Goal: Task Accomplishment & Management: Use online tool/utility

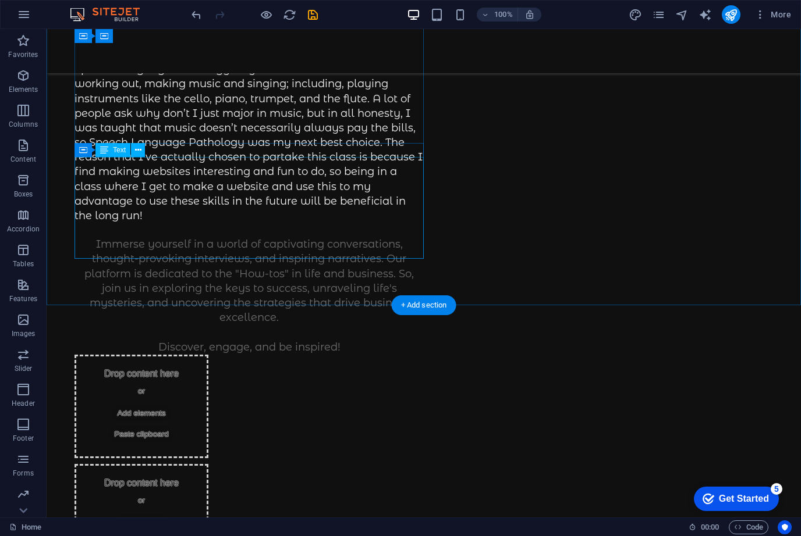
scroll to position [290, 0]
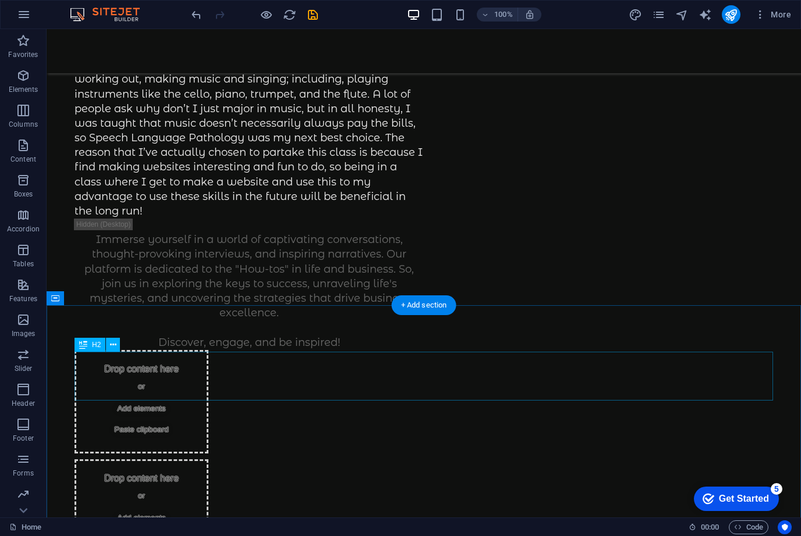
drag, startPoint x: 421, startPoint y: 373, endPoint x: 225, endPoint y: 391, distance: 196.9
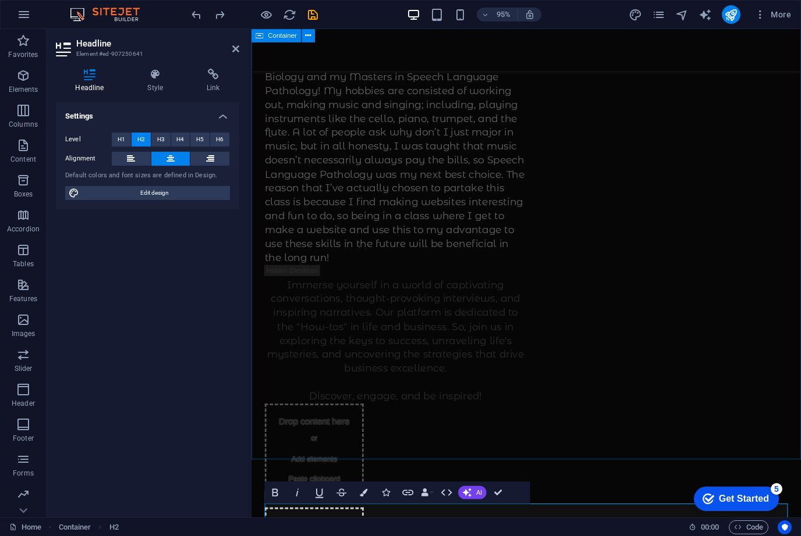
click at [590, 351] on div "[PERSON_NAME] Digital Past Website INTRO: My name is [PERSON_NAME] and this is …" at bounding box center [540, 360] width 578 height 1242
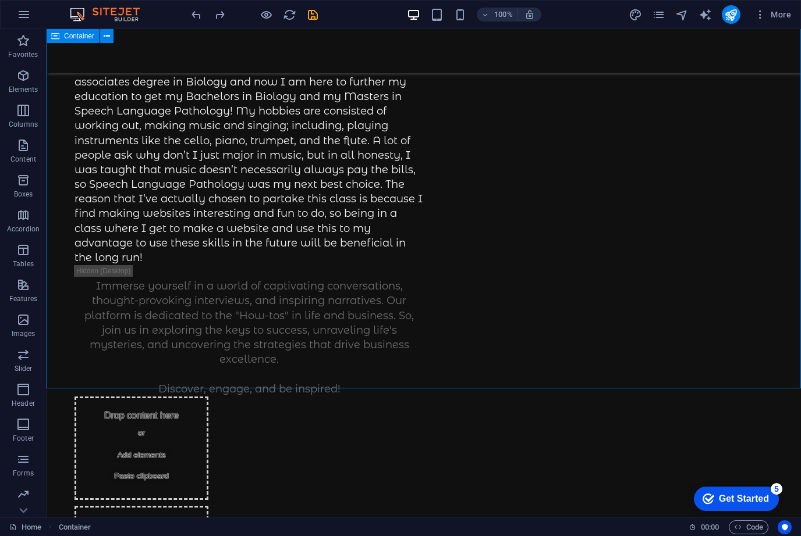
scroll to position [246, 0]
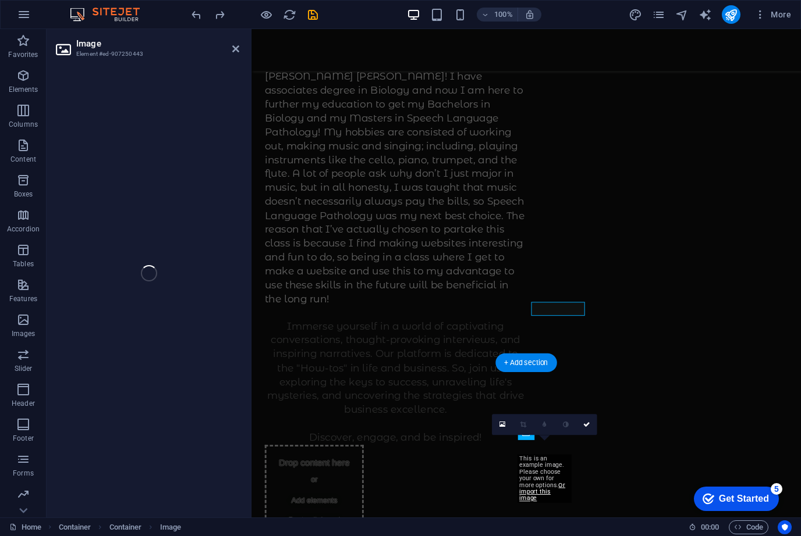
select select "px"
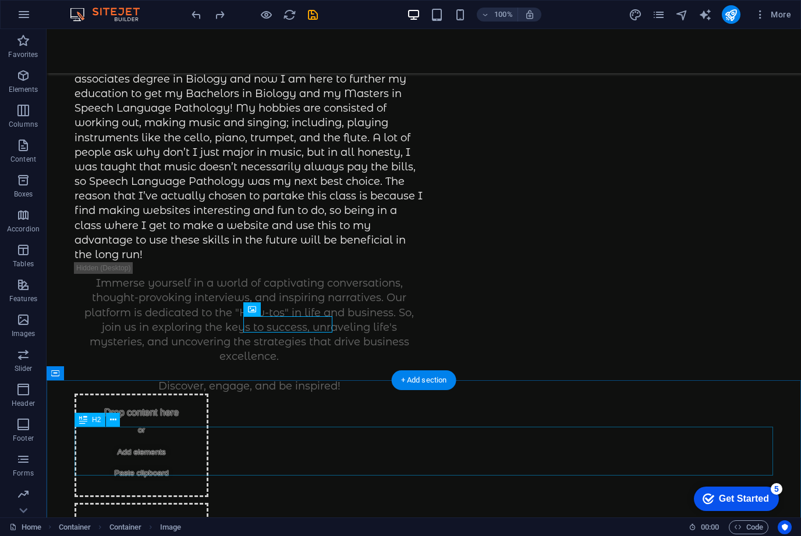
drag, startPoint x: 305, startPoint y: 453, endPoint x: 104, endPoint y: 475, distance: 203.1
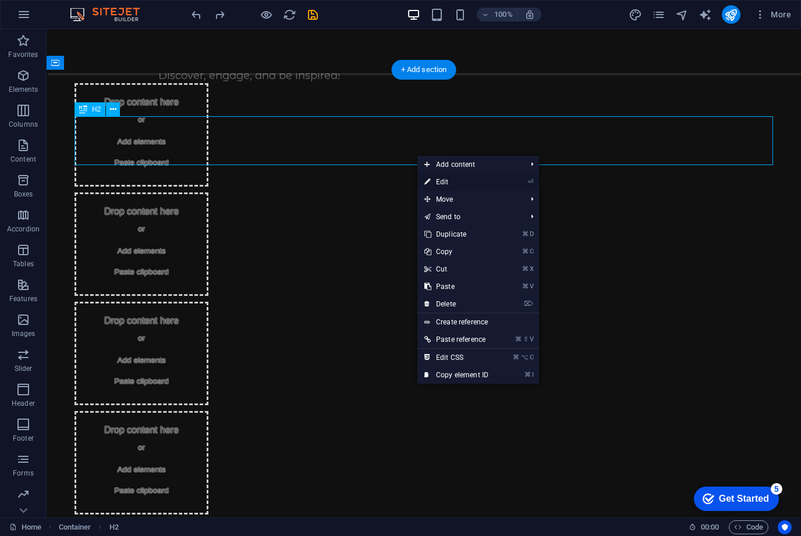
click at [429, 182] on icon at bounding box center [427, 181] width 6 height 17
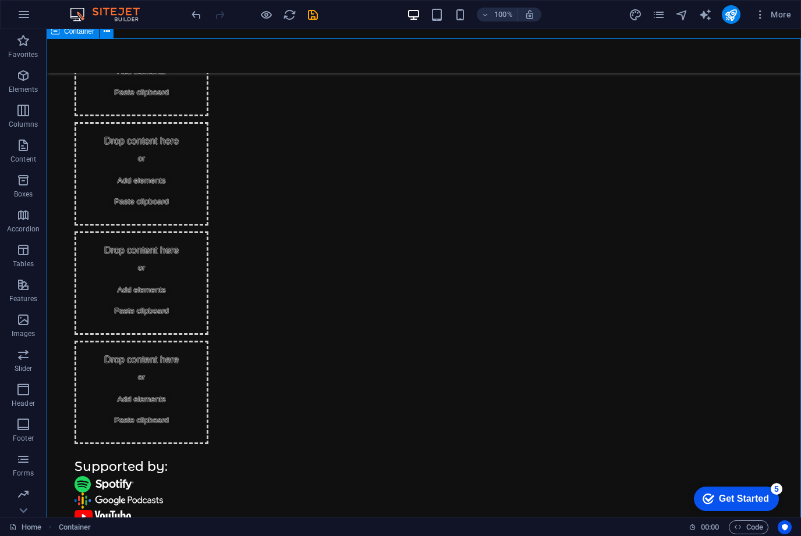
scroll to position [632, 0]
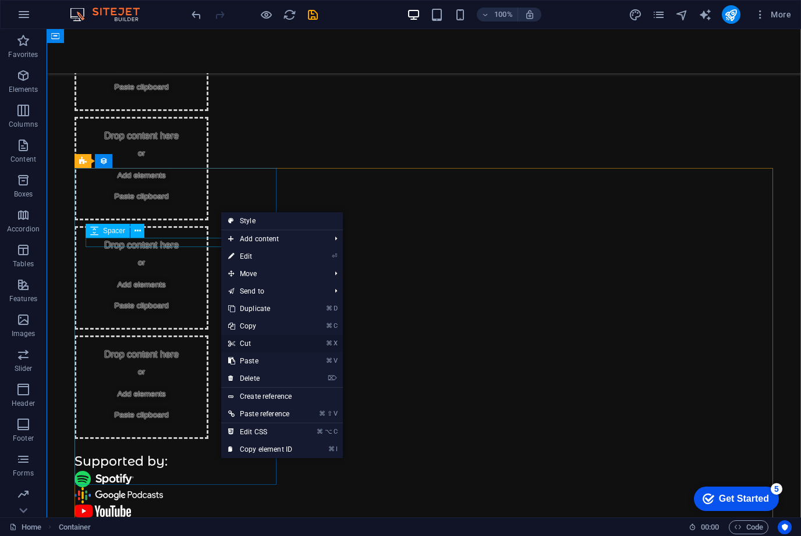
click at [257, 347] on link "⌘ X Cut" at bounding box center [260, 343] width 78 height 17
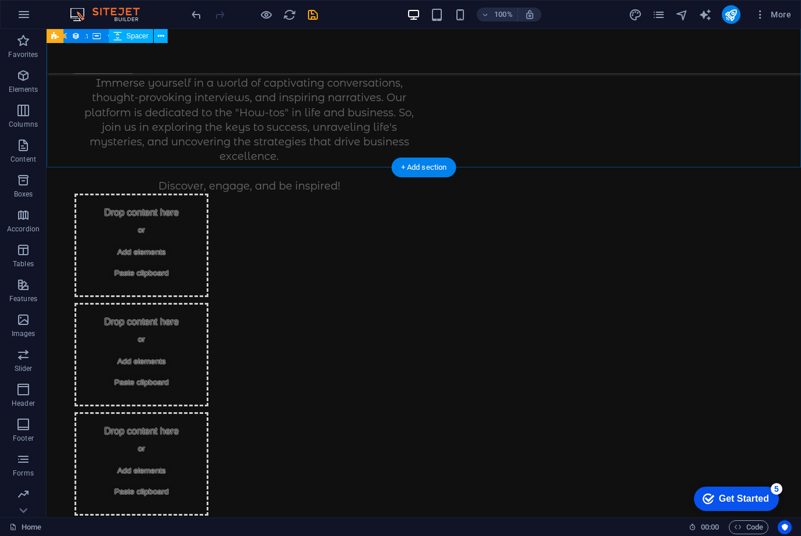
scroll to position [476, 0]
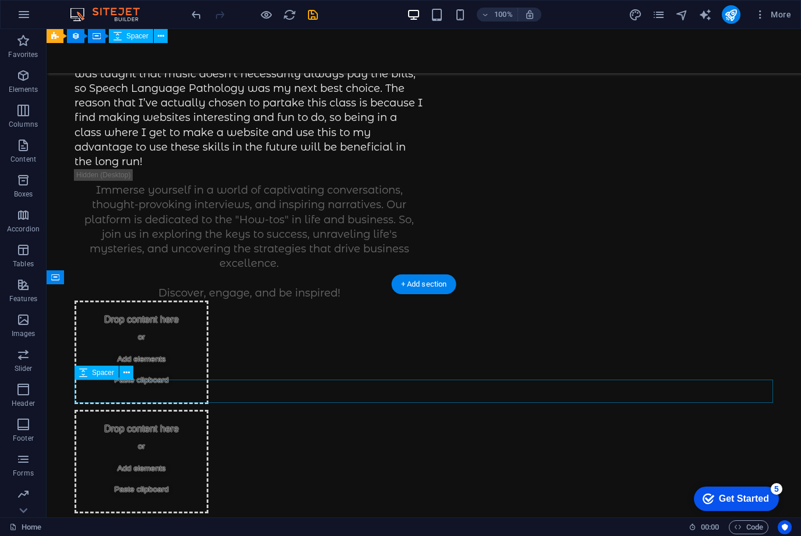
scroll to position [342, 0]
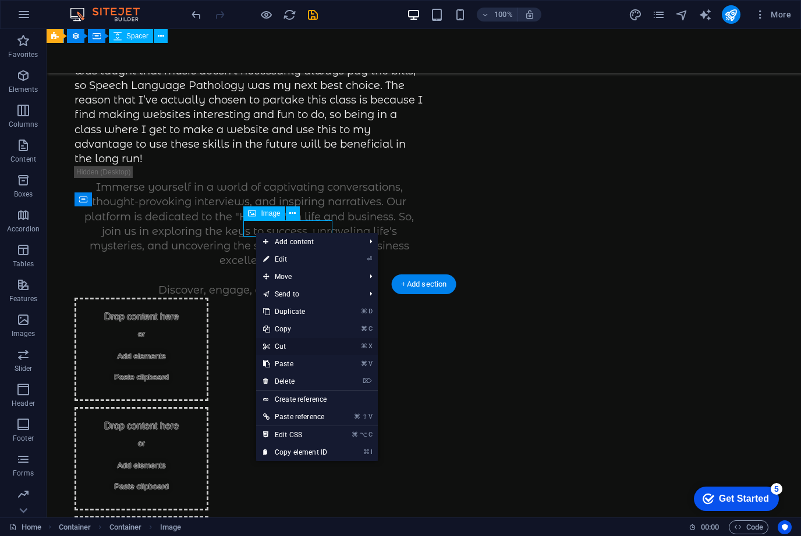
click at [277, 350] on link "⌘ X Cut" at bounding box center [295, 346] width 78 height 17
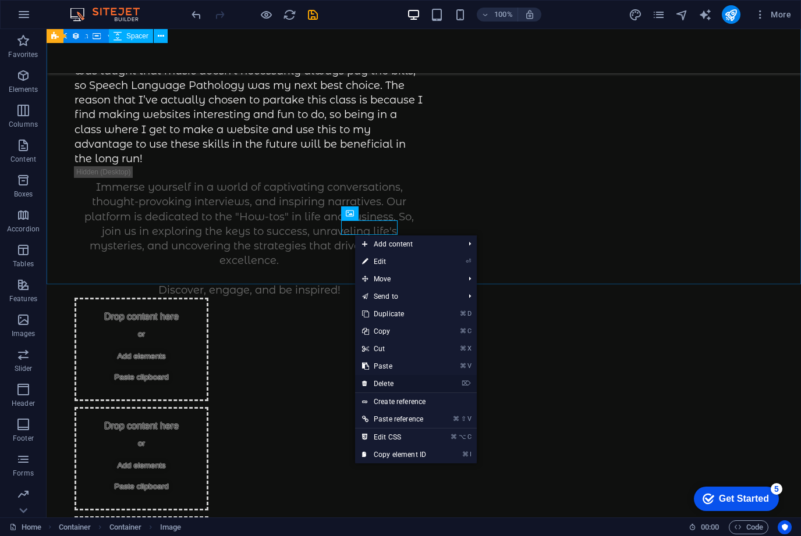
click at [376, 383] on link "⌦ Delete" at bounding box center [394, 383] width 78 height 17
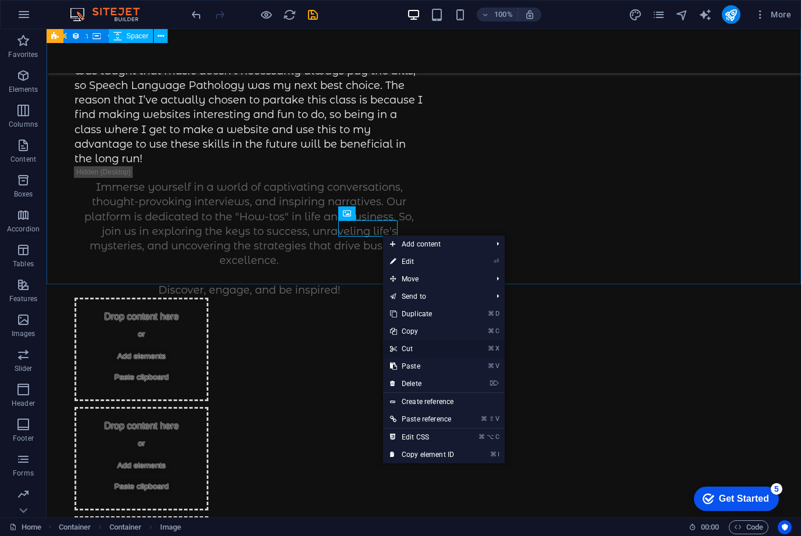
click at [419, 347] on link "⌘ X Cut" at bounding box center [422, 348] width 78 height 17
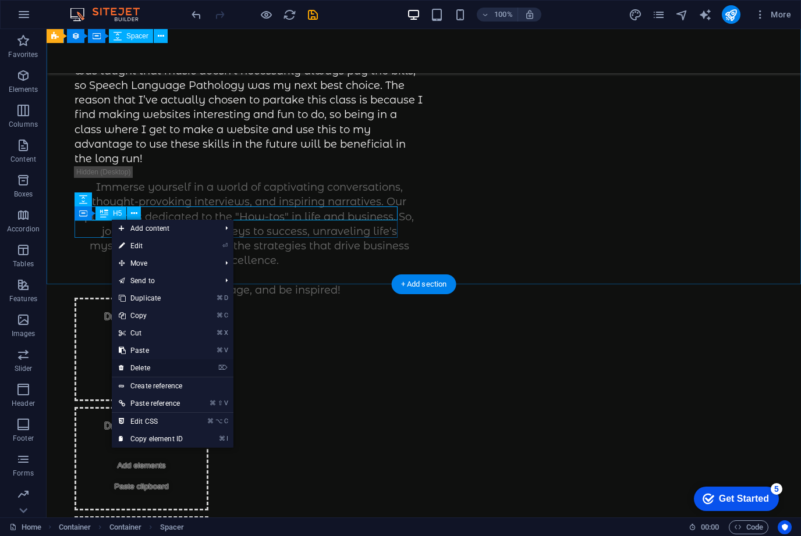
click at [165, 374] on link "⌦ Delete" at bounding box center [151, 368] width 78 height 17
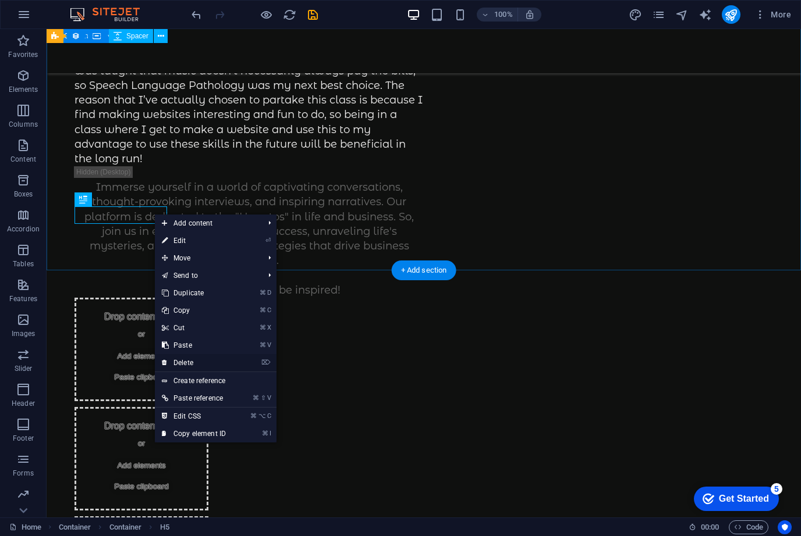
click at [178, 360] on link "⌦ Delete" at bounding box center [194, 362] width 78 height 17
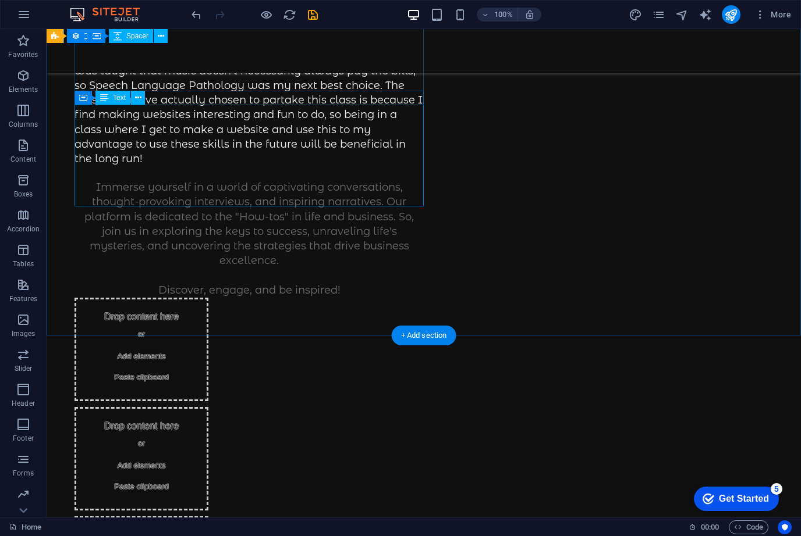
click at [290, 202] on div "Immerse yourself in a world of captivating conversations, thought-provoking int…" at bounding box center [248, 239] width 349 height 118
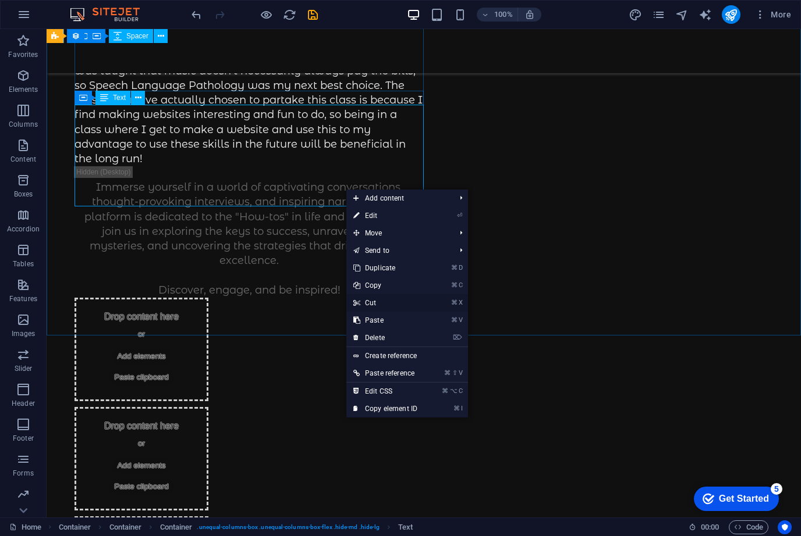
click at [377, 301] on link "⌘ X Cut" at bounding box center [385, 302] width 78 height 17
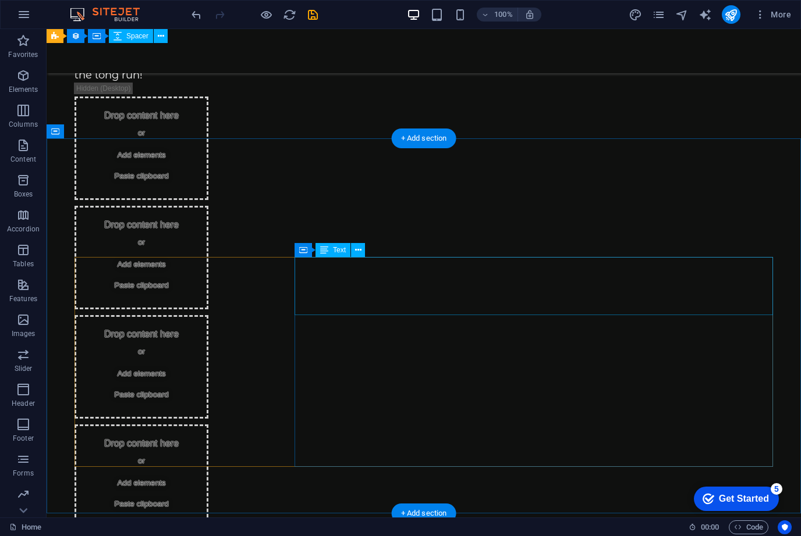
scroll to position [437, 0]
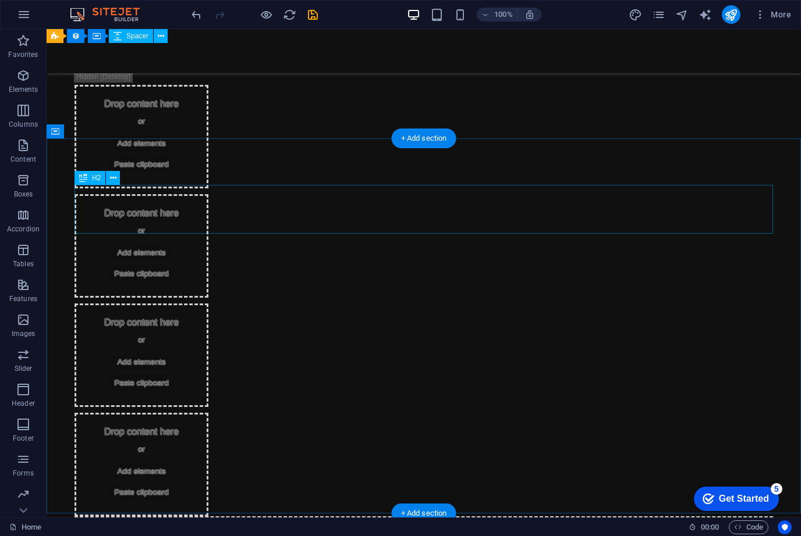
drag, startPoint x: 518, startPoint y: 211, endPoint x: 328, endPoint y: 220, distance: 191.1
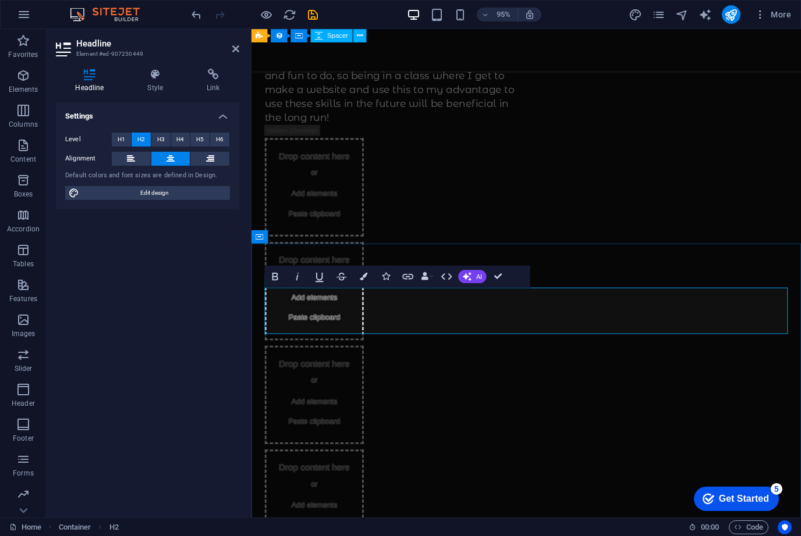
drag, startPoint x: 670, startPoint y: 323, endPoint x: 350, endPoint y: 350, distance: 321.1
drag, startPoint x: 686, startPoint y: 318, endPoint x: 370, endPoint y: 333, distance: 316.8
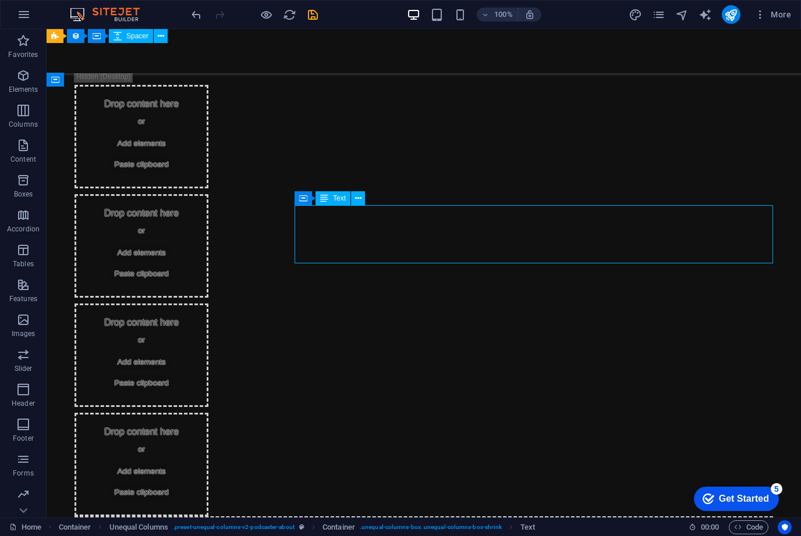
scroll to position [543, 0]
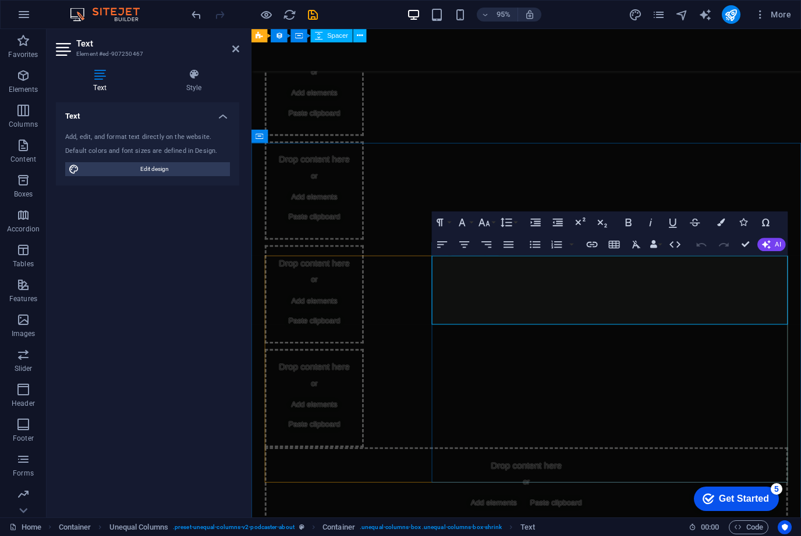
drag, startPoint x: 575, startPoint y: 333, endPoint x: 438, endPoint y: 271, distance: 150.5
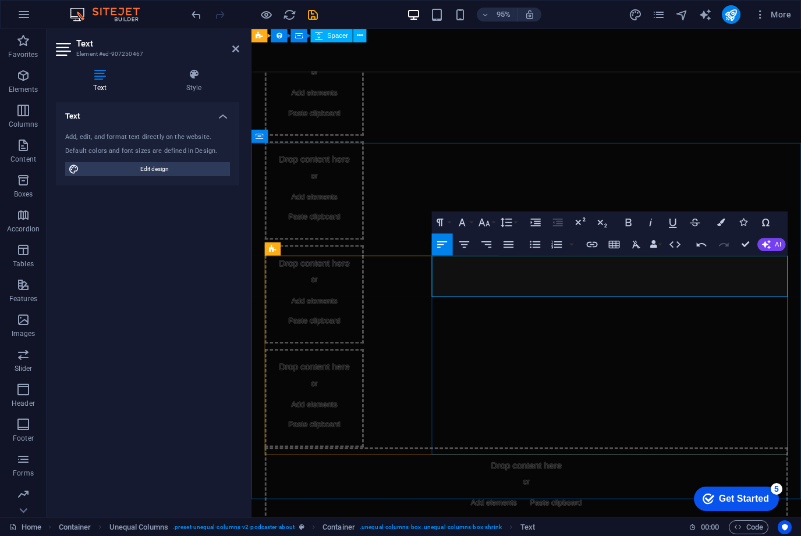
drag, startPoint x: 808, startPoint y: 301, endPoint x: 446, endPoint y: 278, distance: 362.6
drag, startPoint x: 812, startPoint y: 304, endPoint x: 444, endPoint y: 277, distance: 368.7
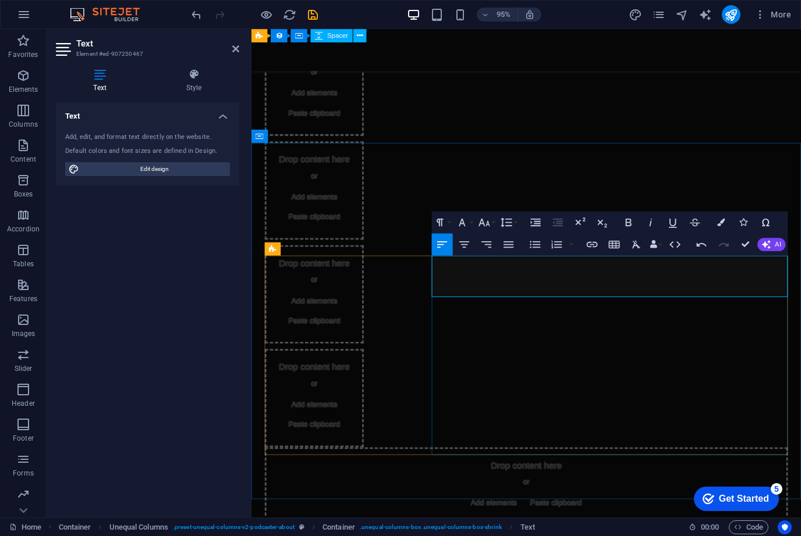
copy p "The [US_STATE] Monument, also known as the “Pencil”, is one of the most famous …"
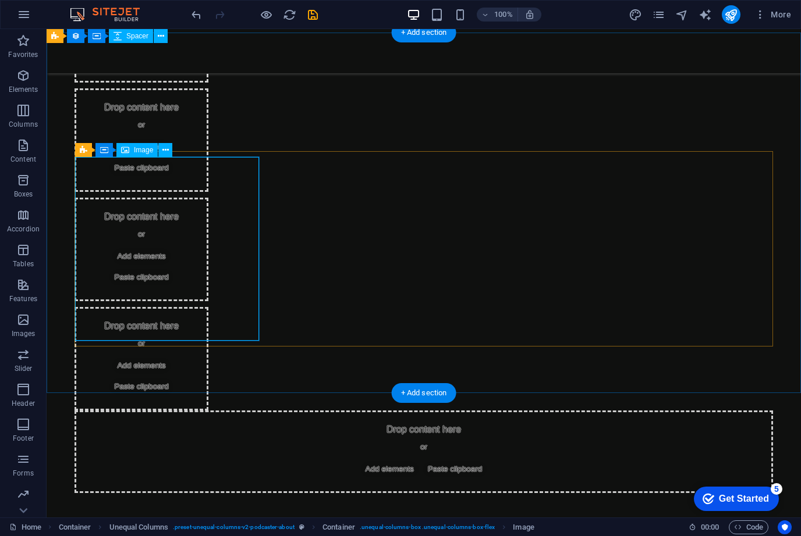
click at [130, 152] on div "Image" at bounding box center [136, 150] width 41 height 14
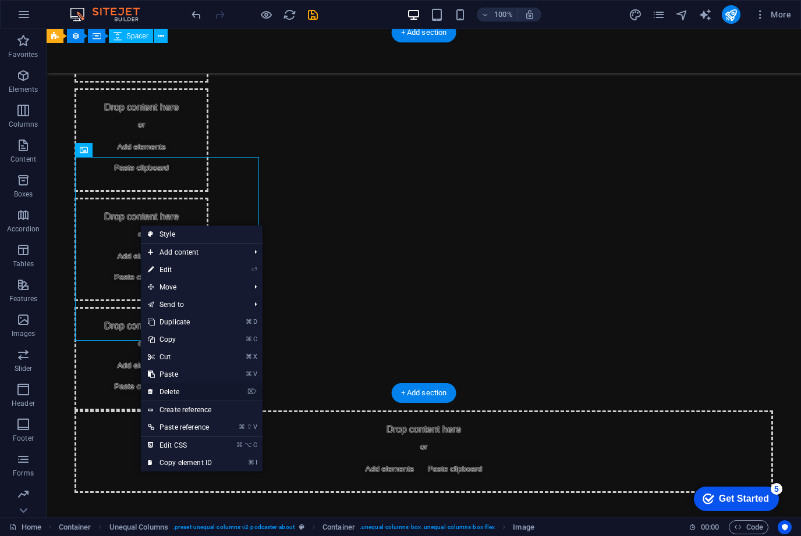
click at [176, 392] on link "⌦ Delete" at bounding box center [180, 391] width 78 height 17
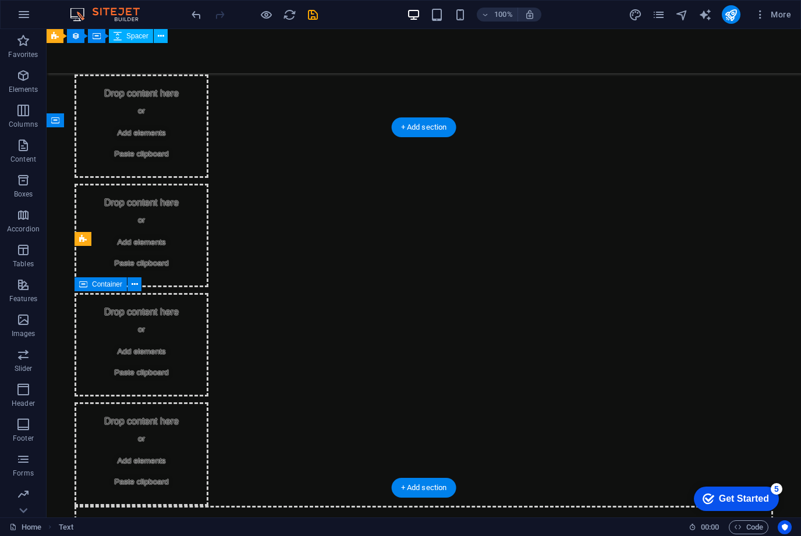
scroll to position [449, 0]
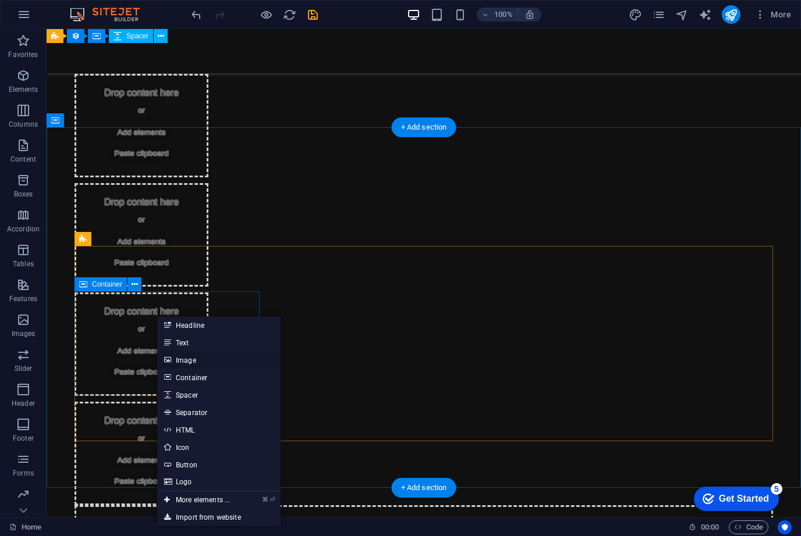
click at [207, 367] on link "Image" at bounding box center [218, 359] width 123 height 17
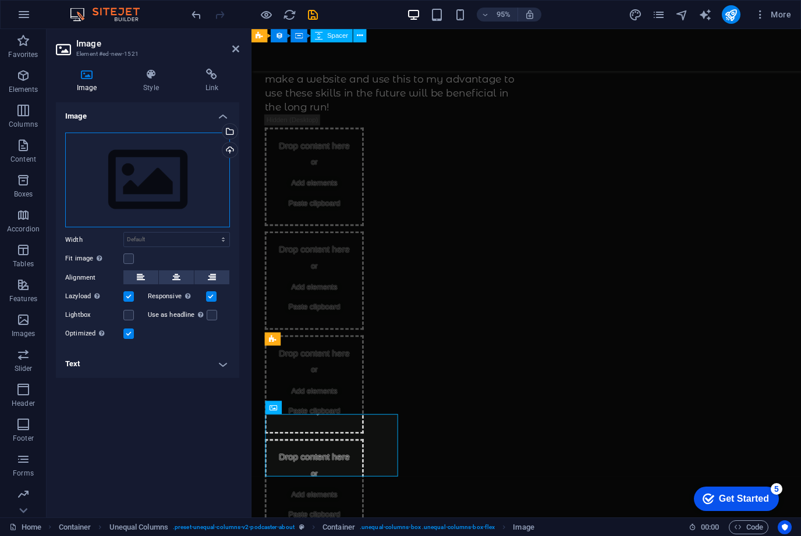
click at [159, 194] on div "Drag files here, click to choose files or select files from Files or our free s…" at bounding box center [147, 180] width 165 height 95
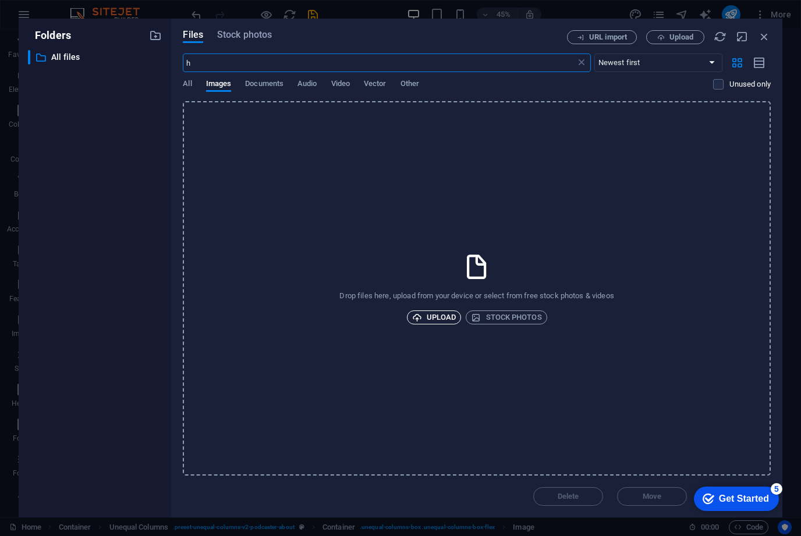
click at [440, 319] on span "Upload" at bounding box center [434, 318] width 44 height 14
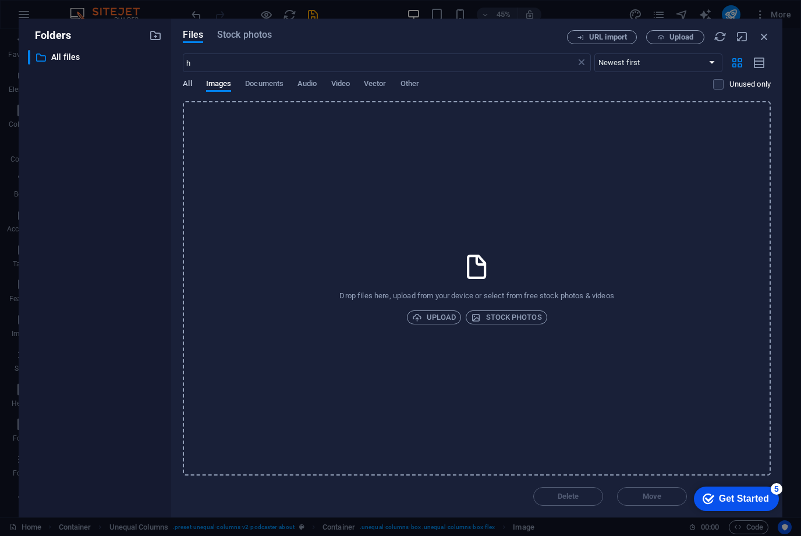
click at [190, 86] on span "All" at bounding box center [187, 85] width 9 height 16
click at [580, 66] on icon at bounding box center [581, 63] width 12 height 12
click at [438, 323] on span "Upload" at bounding box center [434, 318] width 44 height 14
click at [426, 321] on span "Upload" at bounding box center [434, 318] width 44 height 14
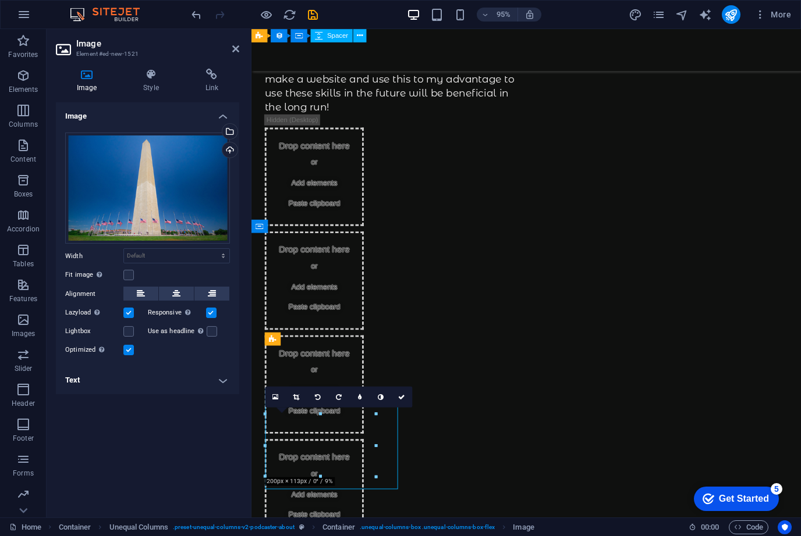
drag, startPoint x: 332, startPoint y: 451, endPoint x: 337, endPoint y: 444, distance: 8.4
drag, startPoint x: 320, startPoint y: 415, endPoint x: 323, endPoint y: 403, distance: 12.7
click at [323, 403] on div "16:10 16:9 4:3 1:1 1:2 0" at bounding box center [338, 397] width 147 height 21
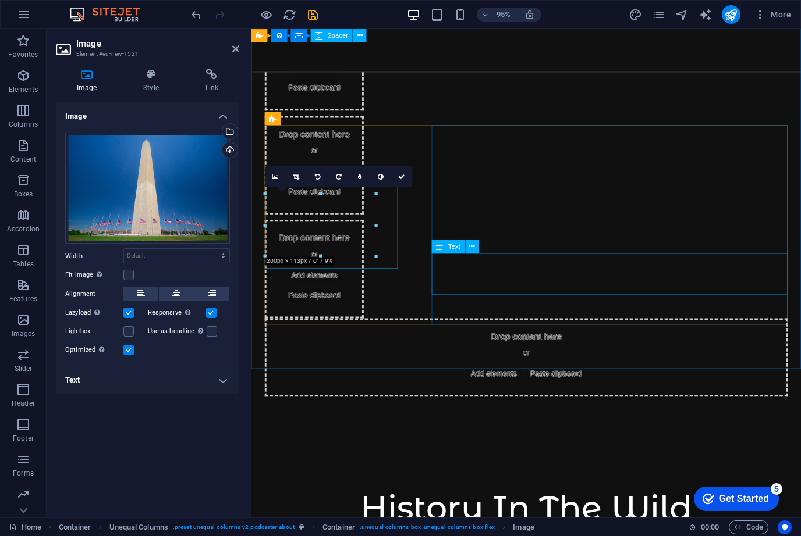
scroll to position [681, 0]
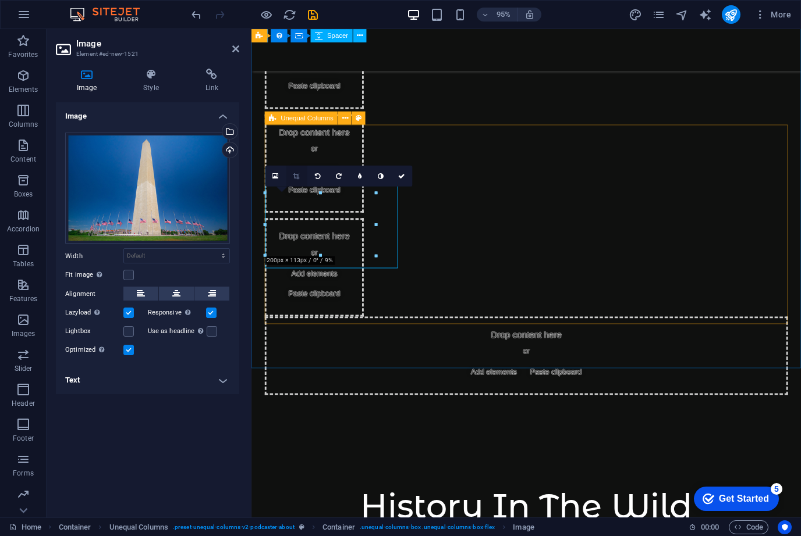
click at [296, 180] on link at bounding box center [296, 176] width 21 height 21
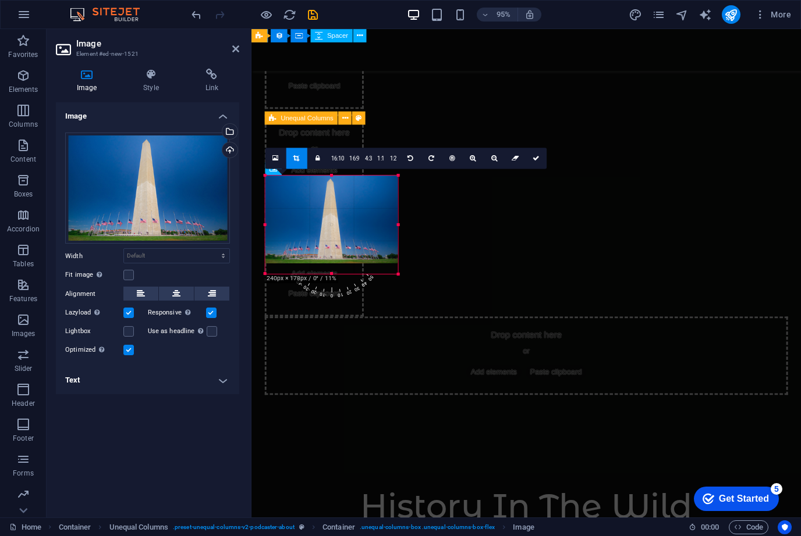
drag, startPoint x: 330, startPoint y: 182, endPoint x: 330, endPoint y: 170, distance: 11.7
click at [330, 175] on div "180 170 160 150 140 130 120 110 100 90 80 70 60 50 40 30 20 10 0 -10 -20 -30 -4…" at bounding box center [331, 224] width 133 height 98
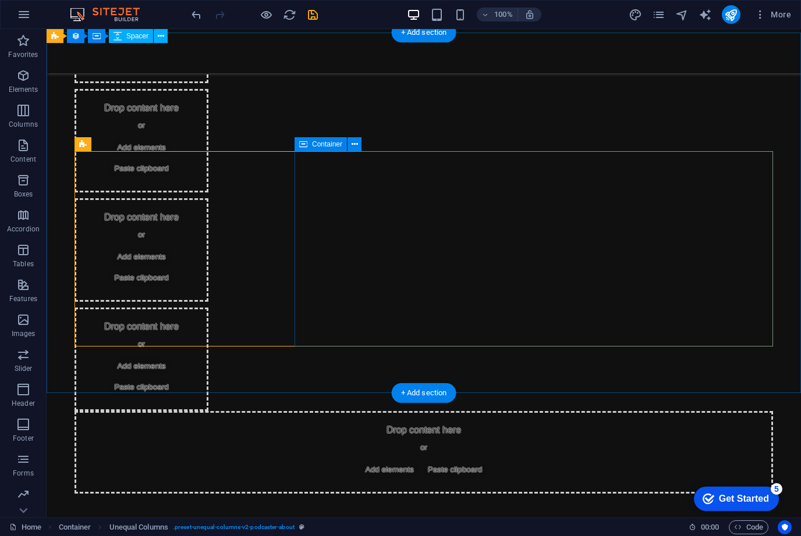
scroll to position [543, 0]
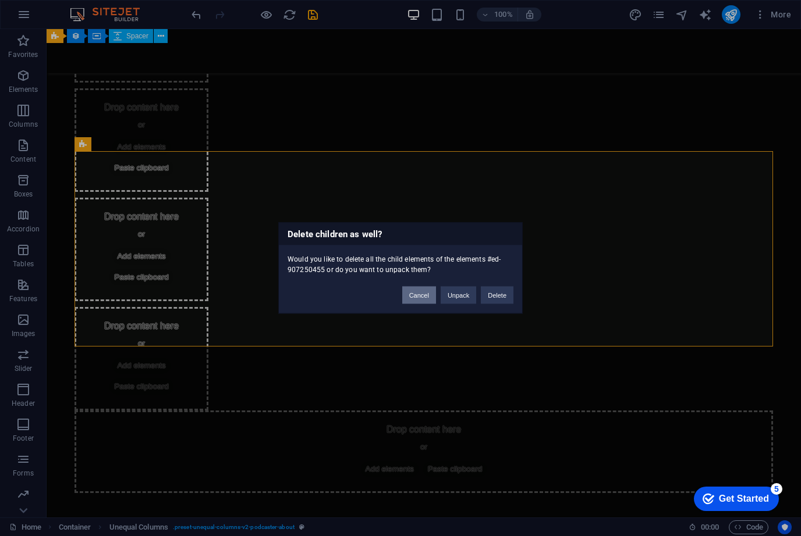
click at [414, 296] on button "Cancel" at bounding box center [419, 295] width 34 height 17
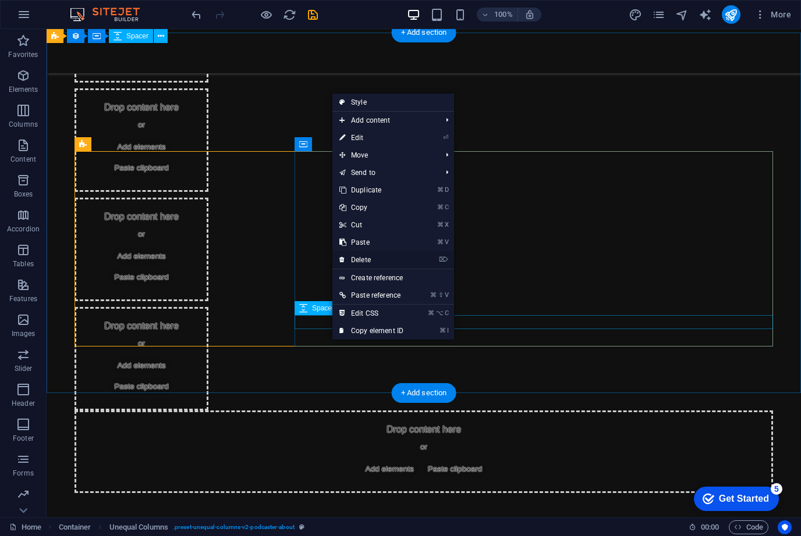
click at [369, 262] on link "⌦ Delete" at bounding box center [371, 259] width 78 height 17
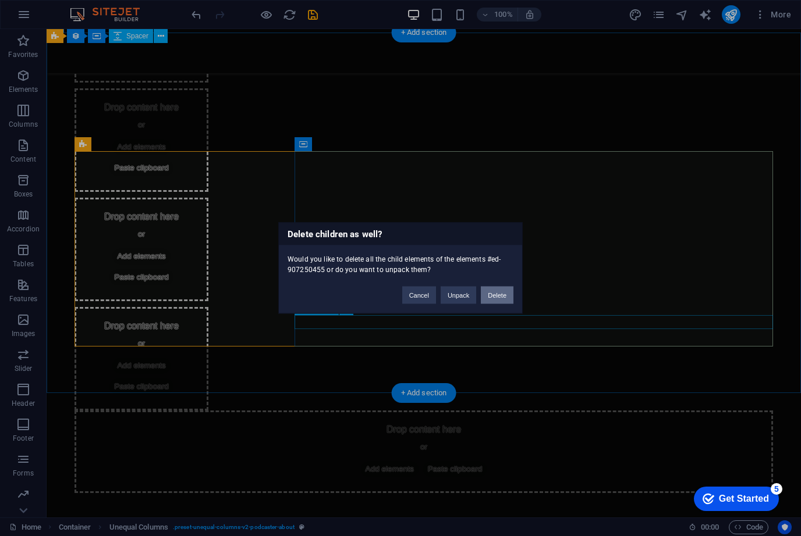
click at [486, 296] on button "Delete" at bounding box center [497, 295] width 33 height 17
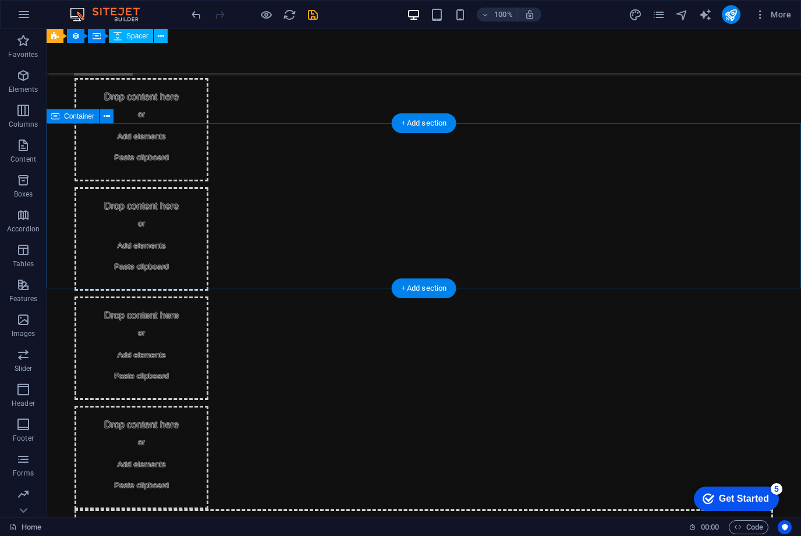
scroll to position [453, 0]
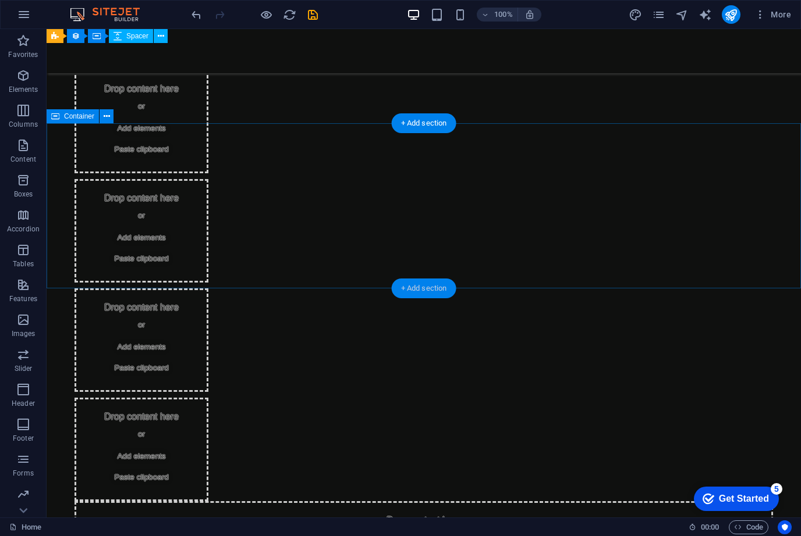
click at [426, 290] on div "+ Add section" at bounding box center [424, 289] width 65 height 20
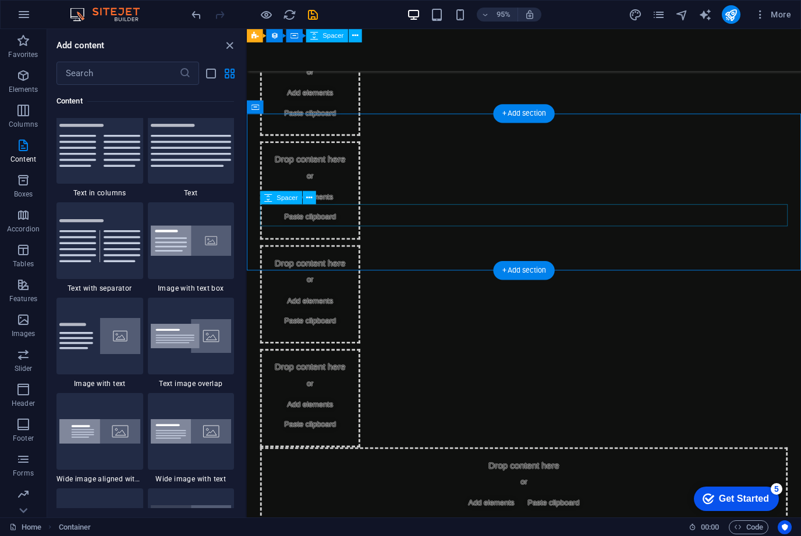
scroll to position [574, 0]
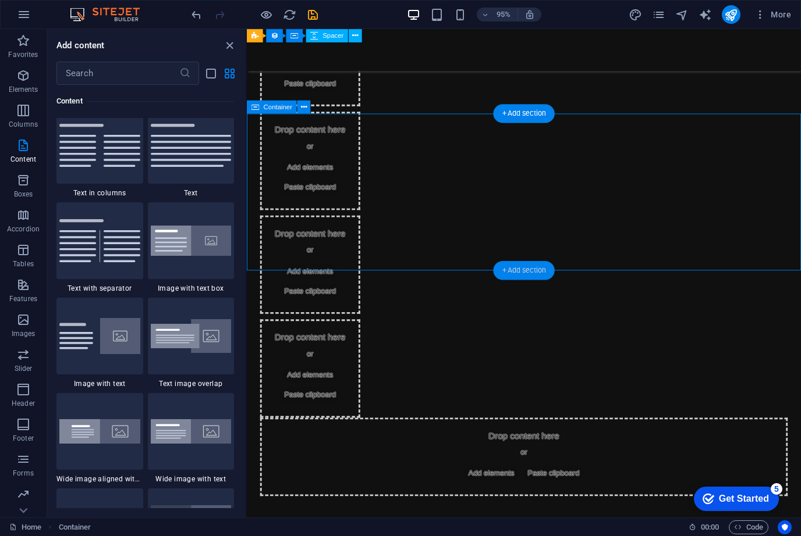
click at [533, 271] on div "+ Add section" at bounding box center [523, 270] width 61 height 19
click at [233, 49] on icon "close panel" at bounding box center [229, 45] width 13 height 13
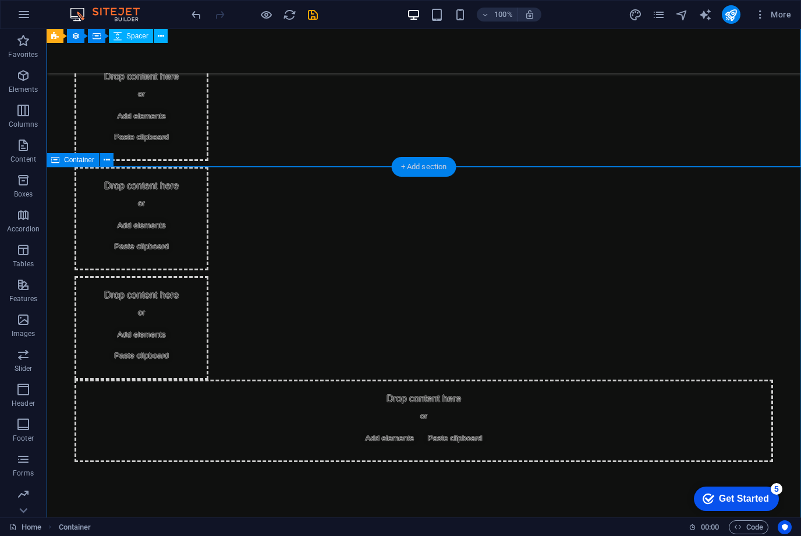
click at [413, 161] on div "+ Add section" at bounding box center [424, 167] width 65 height 20
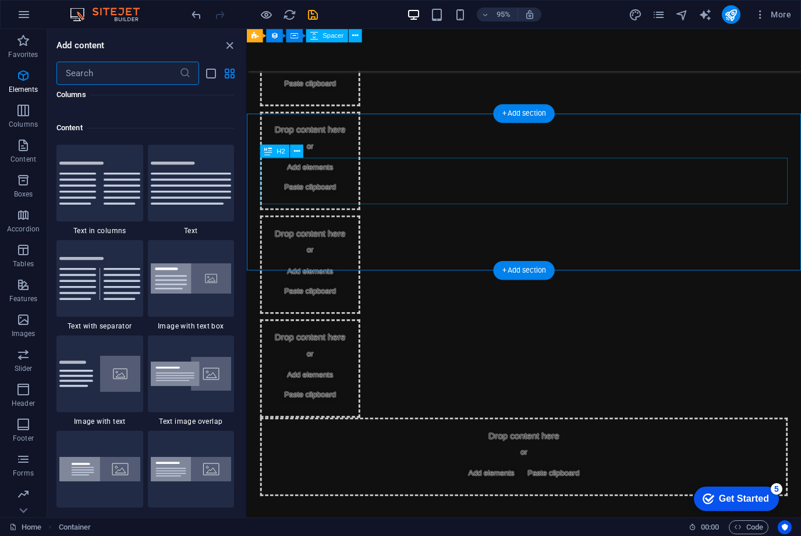
scroll to position [2036, 0]
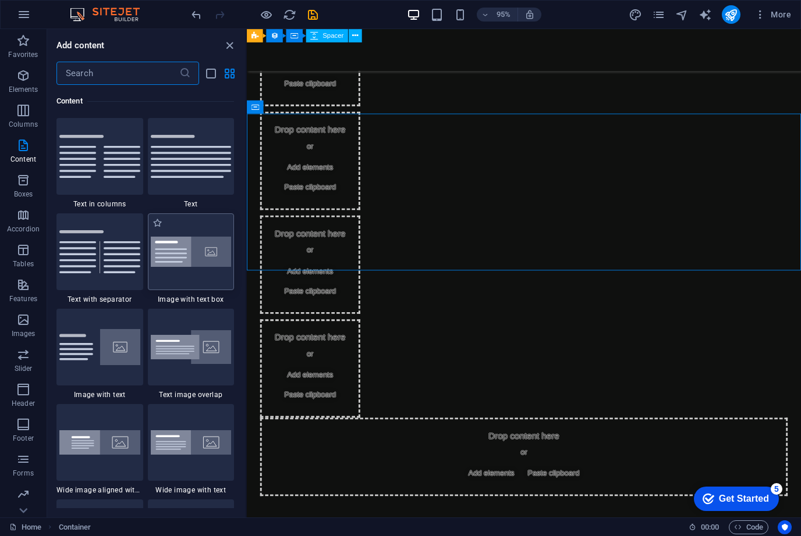
click at [195, 287] on div at bounding box center [191, 252] width 87 height 77
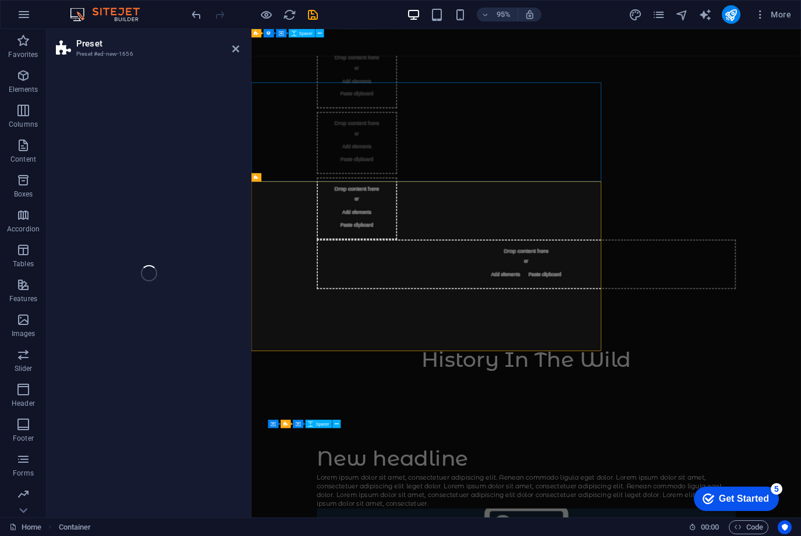
select select "rem"
select select "px"
select select "preset-text-with-image-v4-boxed"
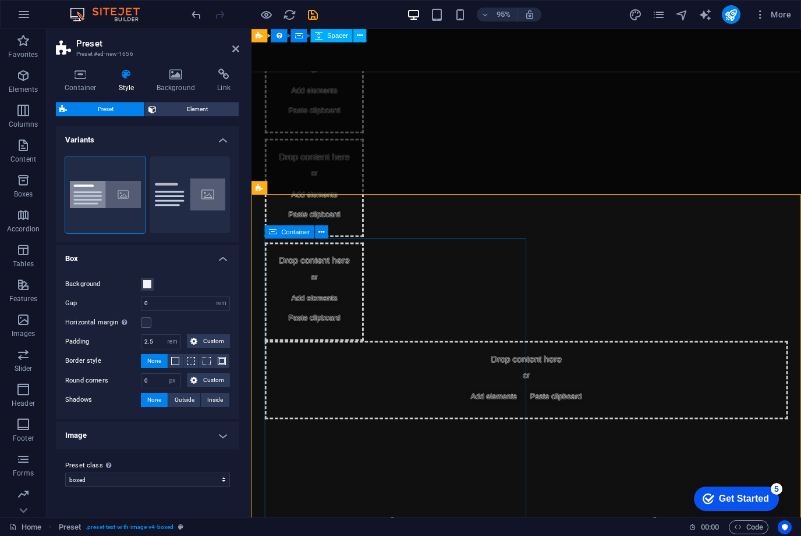
scroll to position [655, 0]
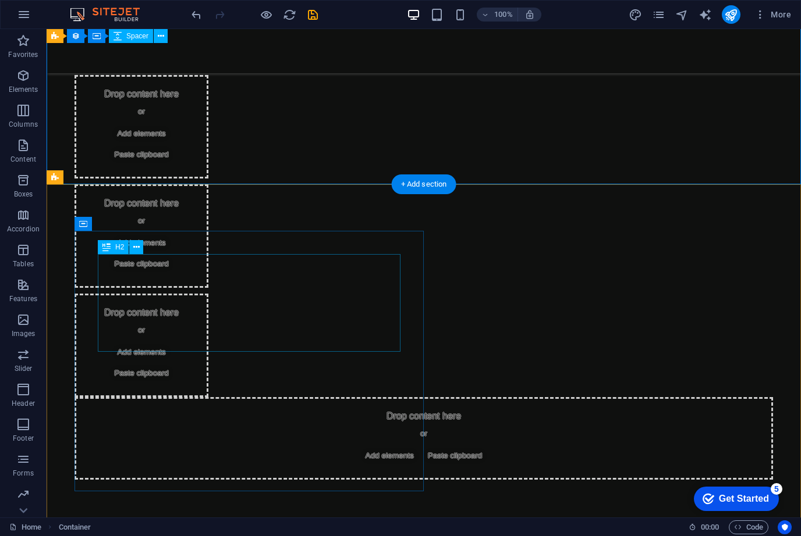
scroll to position [558, 0]
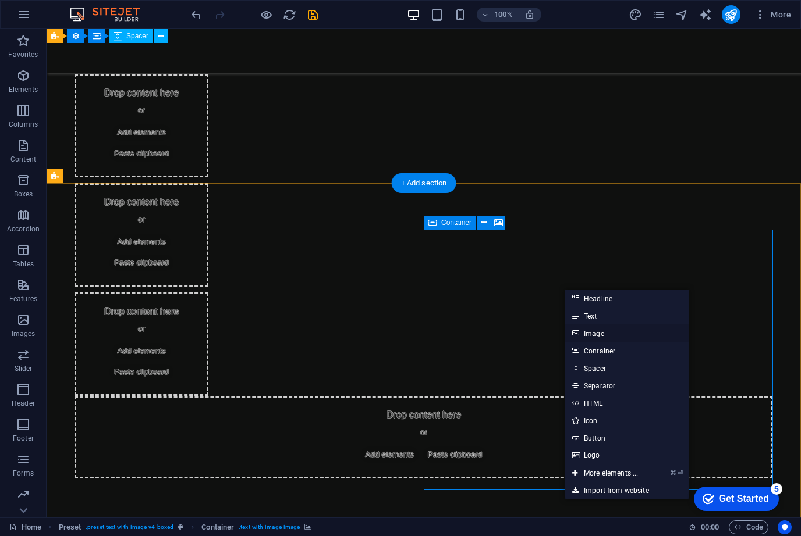
click at [604, 334] on link "Image" at bounding box center [626, 333] width 123 height 17
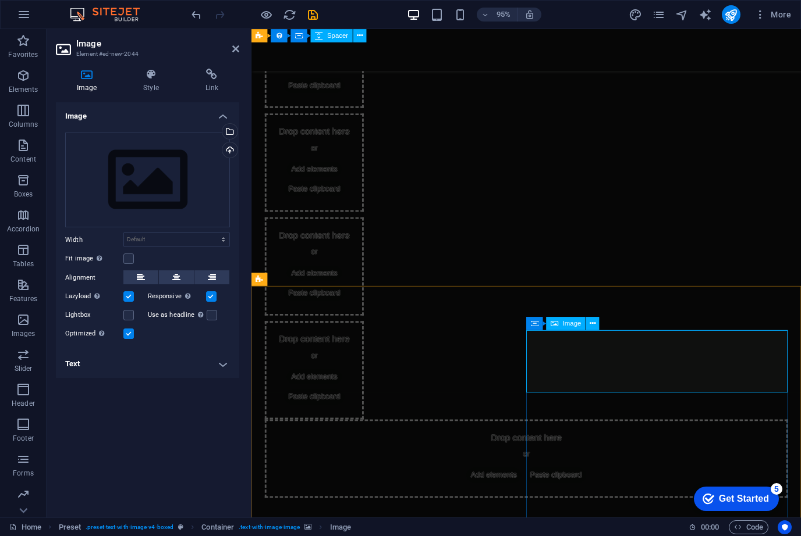
scroll to position [667, 0]
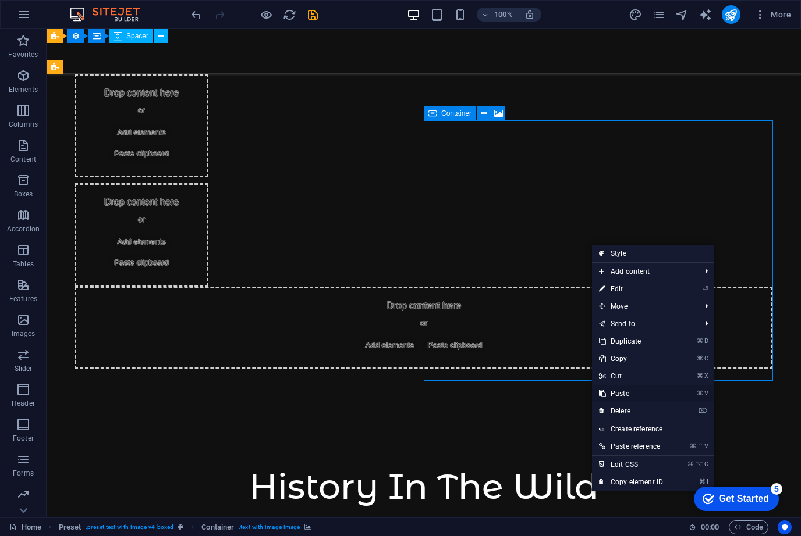
click at [624, 398] on link "⌘ V Paste" at bounding box center [631, 393] width 78 height 17
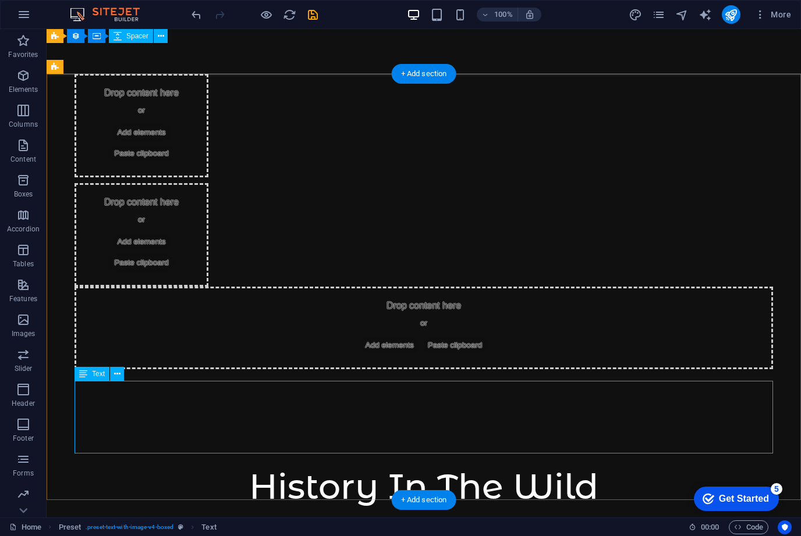
drag, startPoint x: 553, startPoint y: 415, endPoint x: 364, endPoint y: 435, distance: 190.2
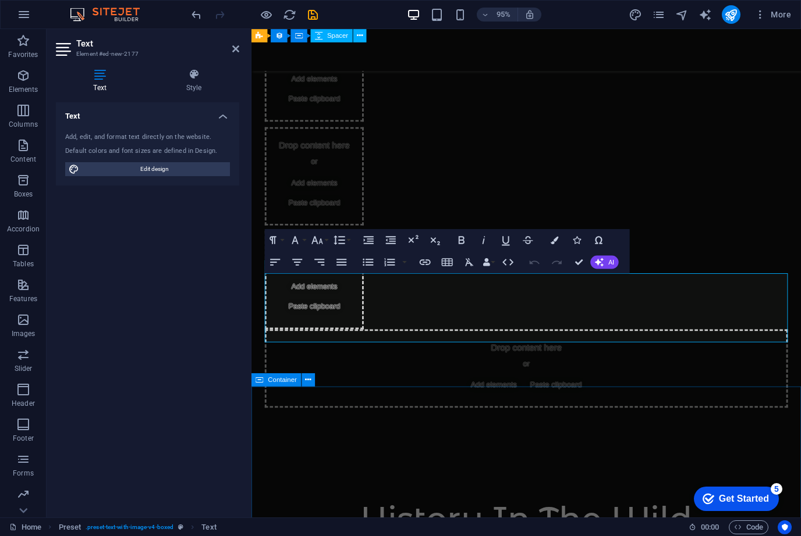
scroll to position [971, 0]
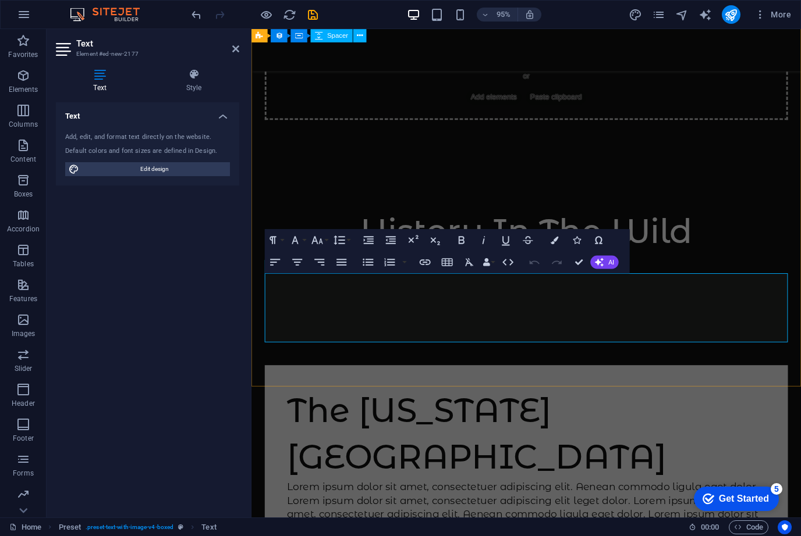
drag, startPoint x: 633, startPoint y: 351, endPoint x: 272, endPoint y: 296, distance: 364.8
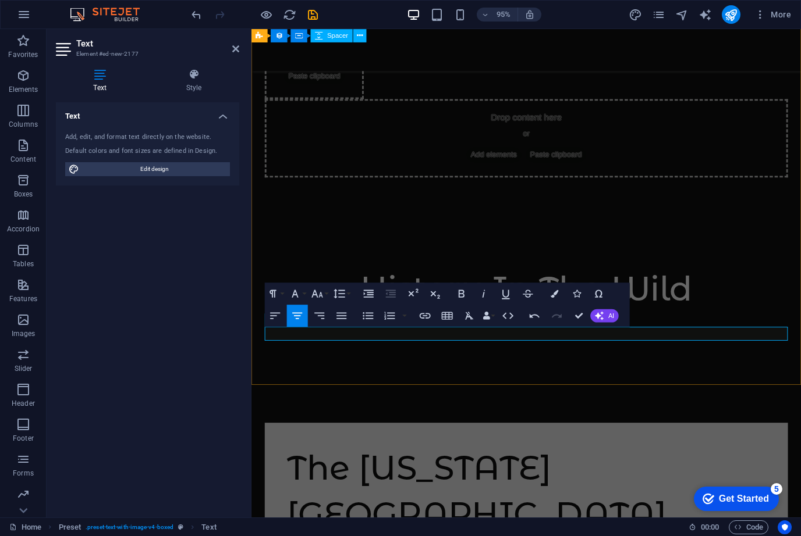
scroll to position [907, 0]
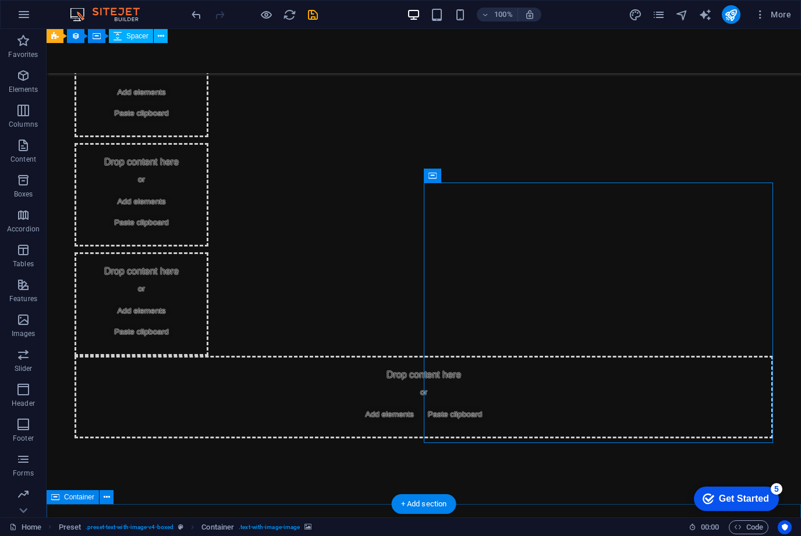
scroll to position [562, 0]
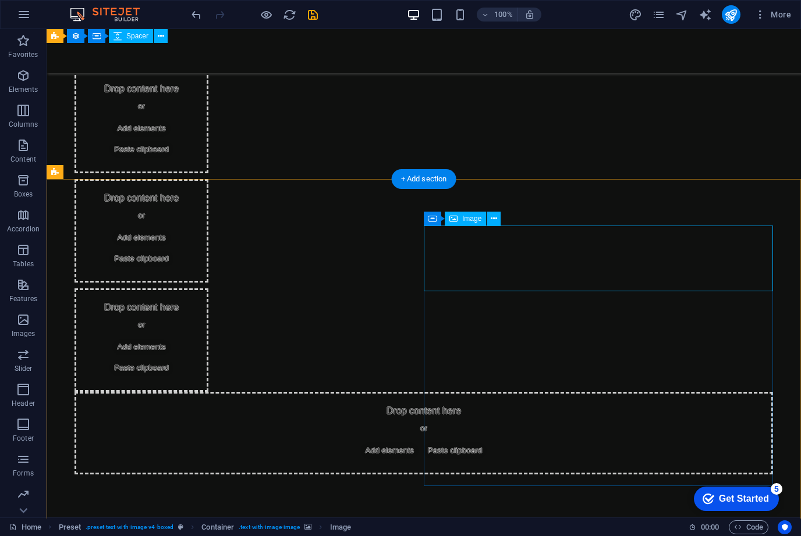
click at [468, 219] on span "Image" at bounding box center [471, 218] width 19 height 7
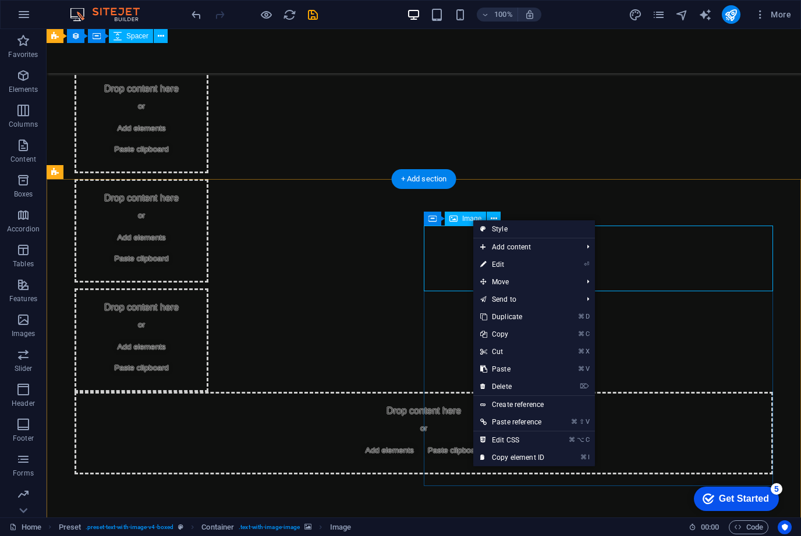
click at [472, 219] on span "Image" at bounding box center [471, 218] width 19 height 7
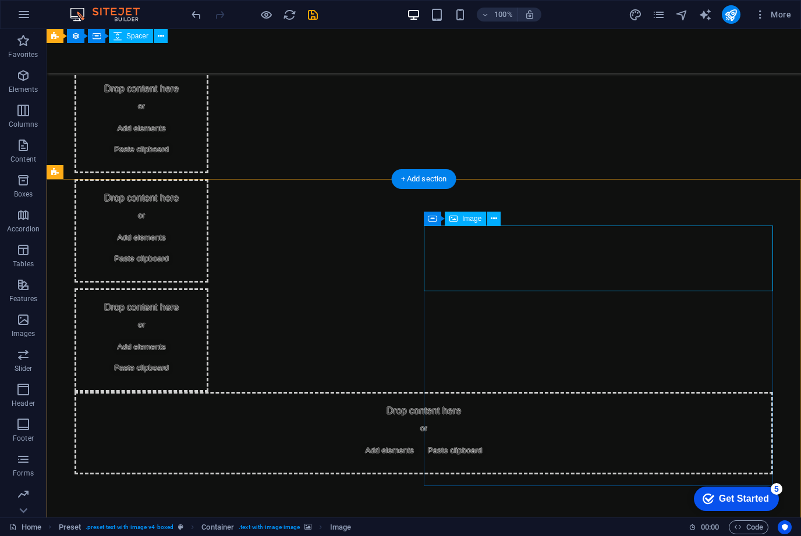
click at [472, 219] on span "Image" at bounding box center [471, 218] width 19 height 7
drag, startPoint x: 516, startPoint y: 340, endPoint x: 325, endPoint y: 356, distance: 191.5
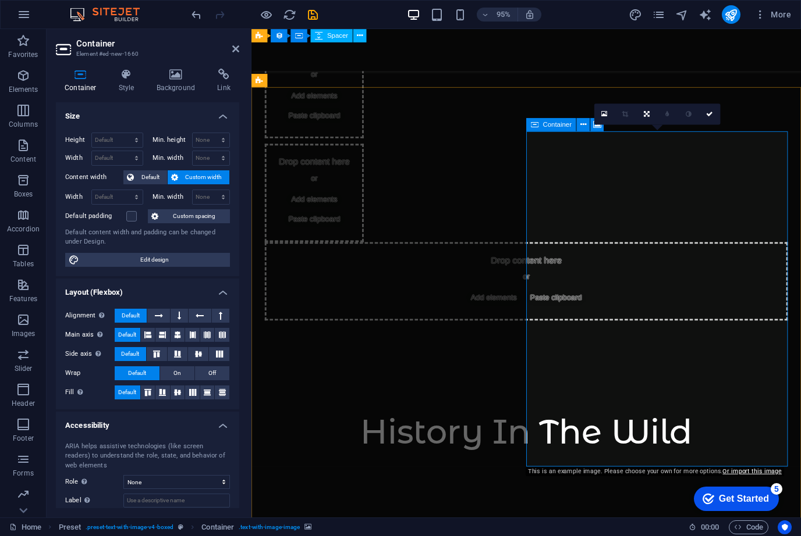
scroll to position [774, 0]
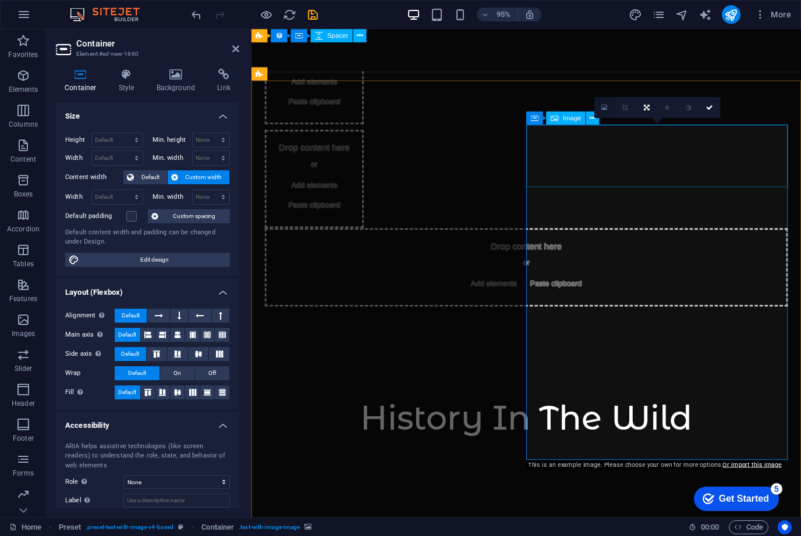
click at [604, 114] on link at bounding box center [604, 107] width 21 height 21
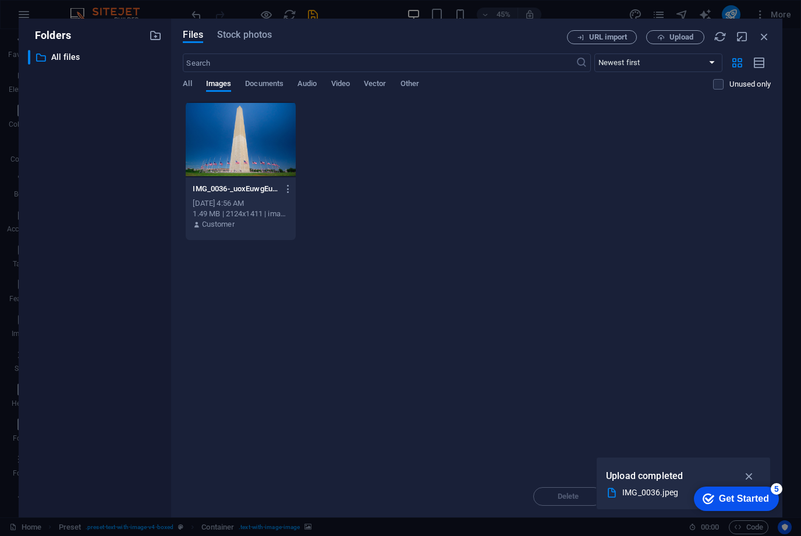
click at [219, 157] on div at bounding box center [241, 140] width 110 height 76
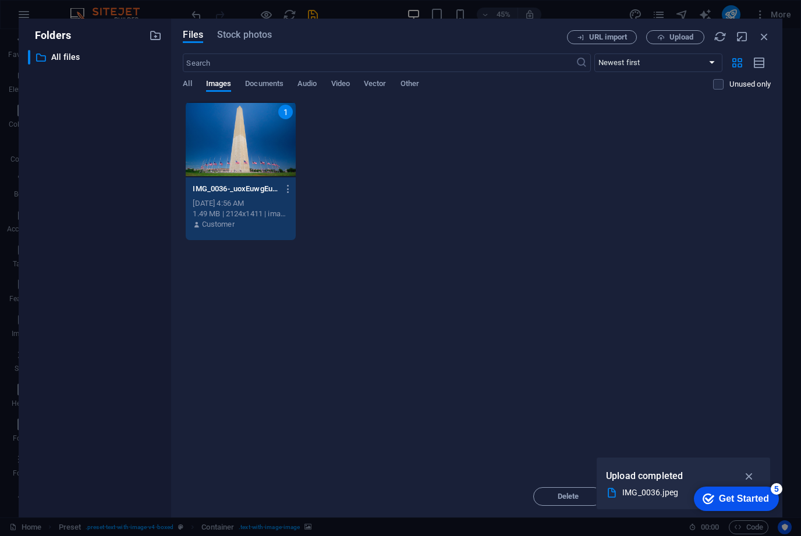
click at [250, 145] on div "1" at bounding box center [241, 140] width 110 height 76
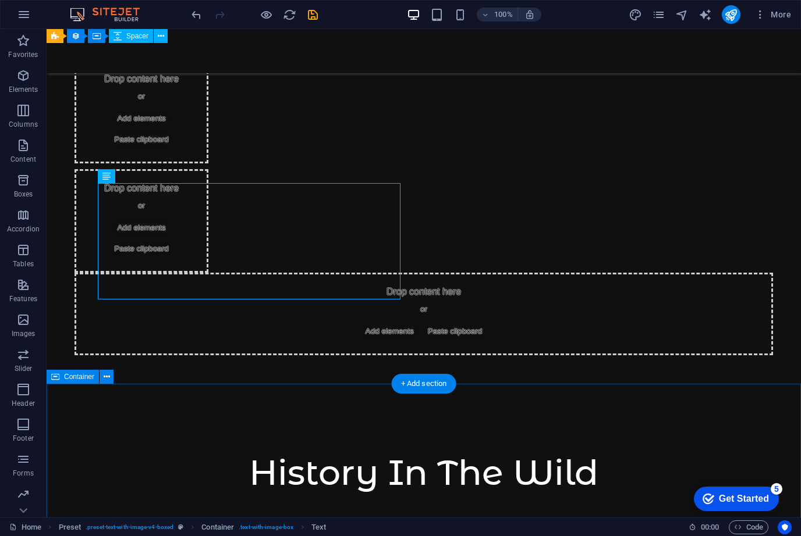
scroll to position [675, 0]
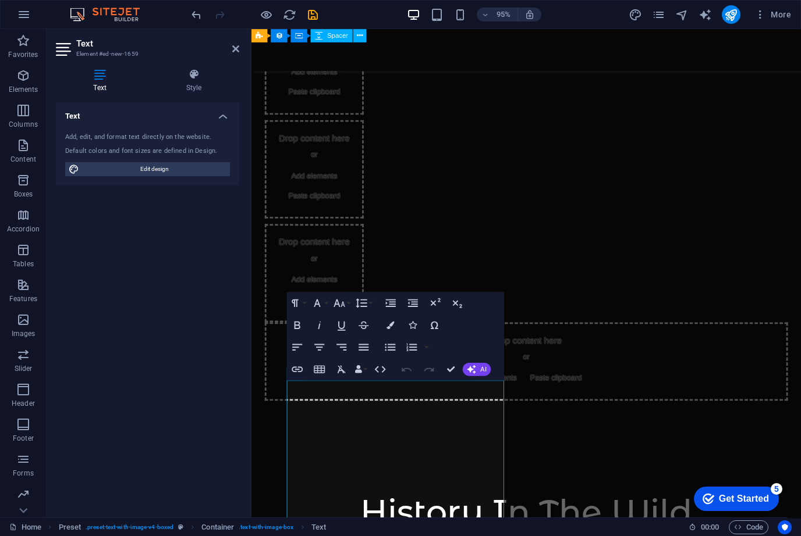
click at [208, 335] on div "Text Add, edit, and format text directly on the website. Default colors and fon…" at bounding box center [147, 305] width 183 height 406
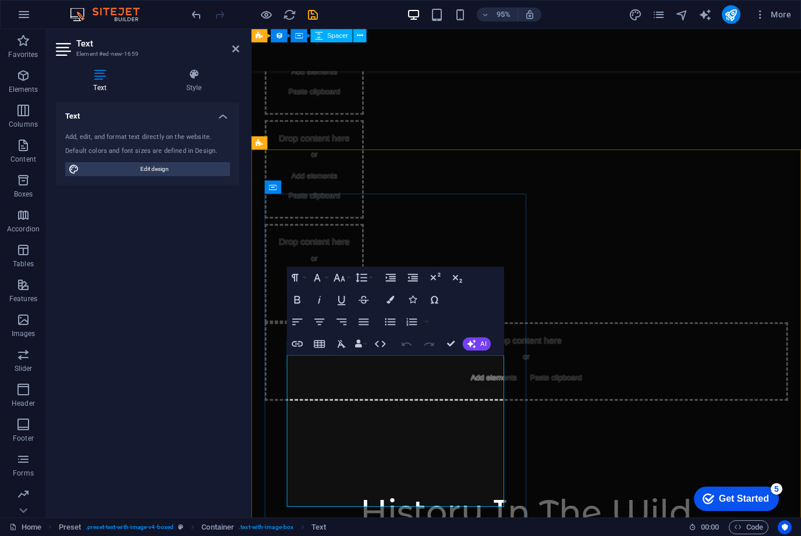
scroll to position [817, 0]
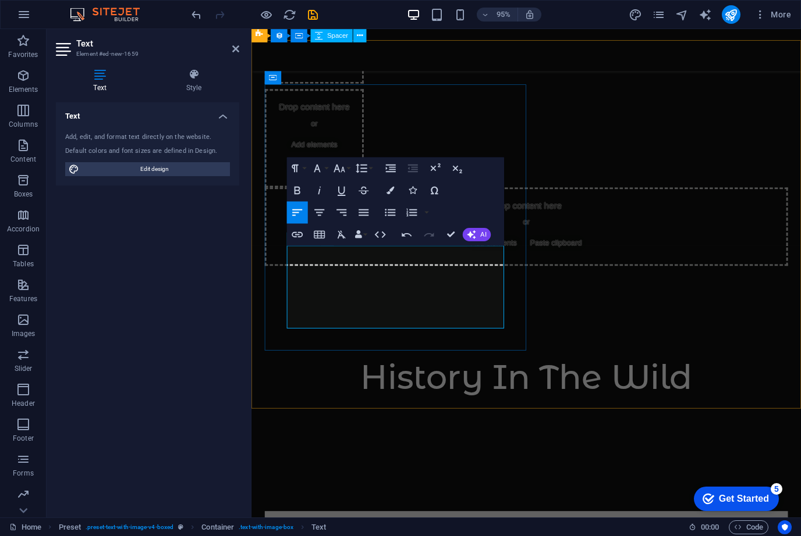
drag, startPoint x: 336, startPoint y: 338, endPoint x: 297, endPoint y: 315, distance: 45.1
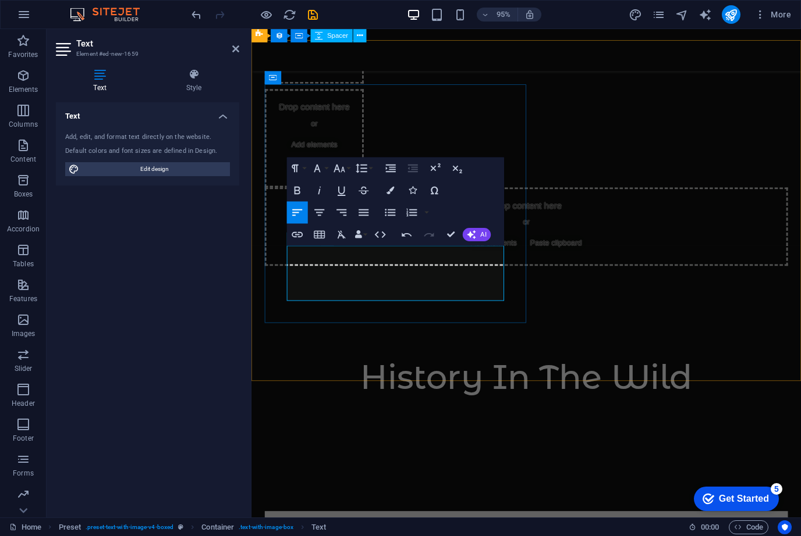
drag, startPoint x: 497, startPoint y: 310, endPoint x: 298, endPoint y: 265, distance: 204.5
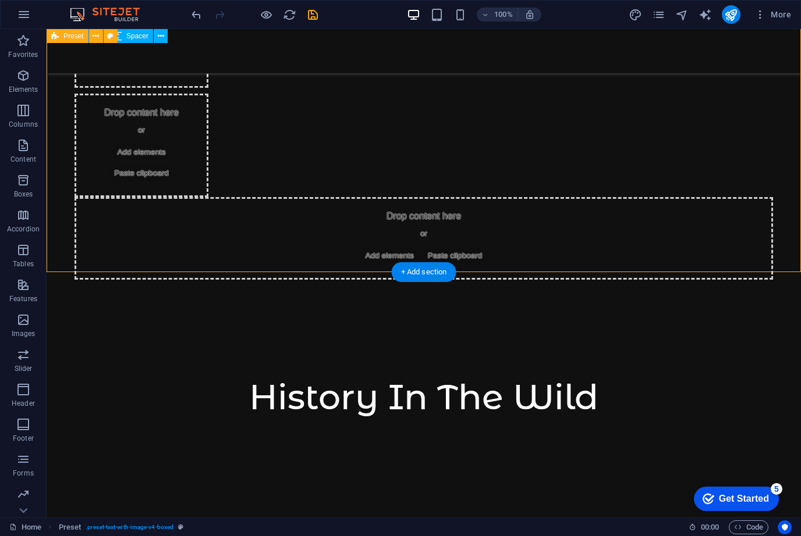
scroll to position [735, 0]
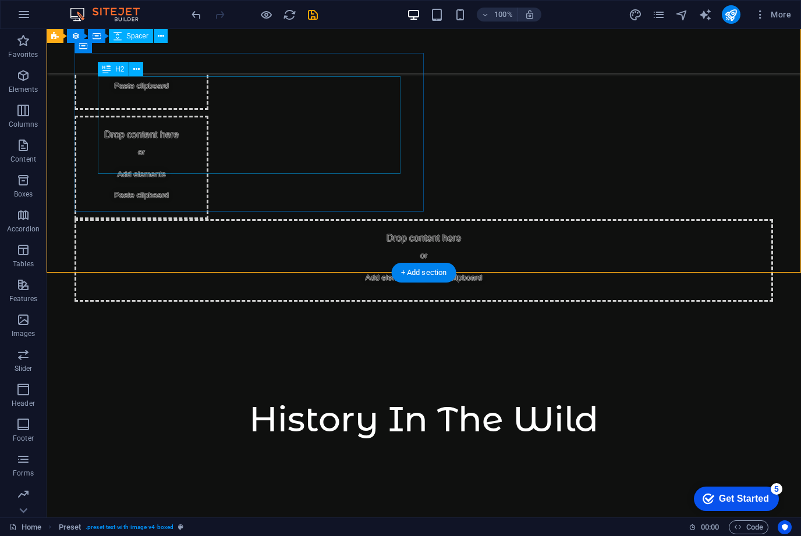
drag, startPoint x: 337, startPoint y: 198, endPoint x: 137, endPoint y: 207, distance: 200.3
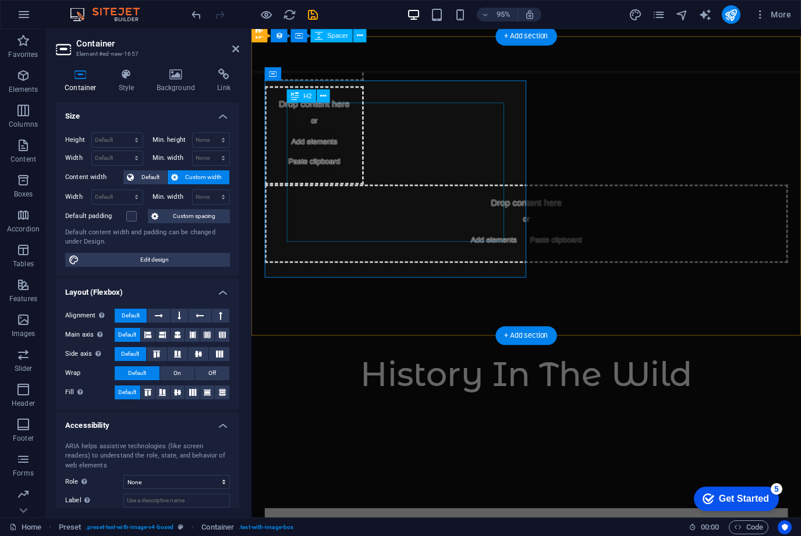
scroll to position [821, 0]
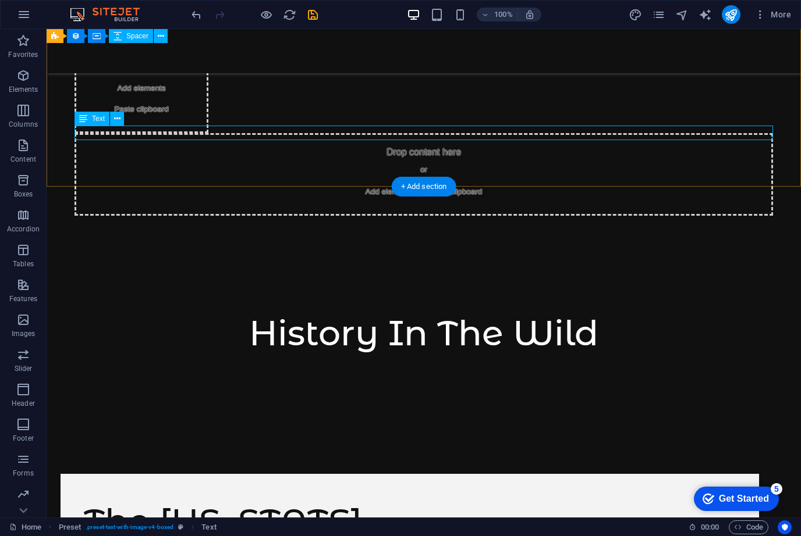
click at [96, 118] on span "Text" at bounding box center [98, 118] width 13 height 7
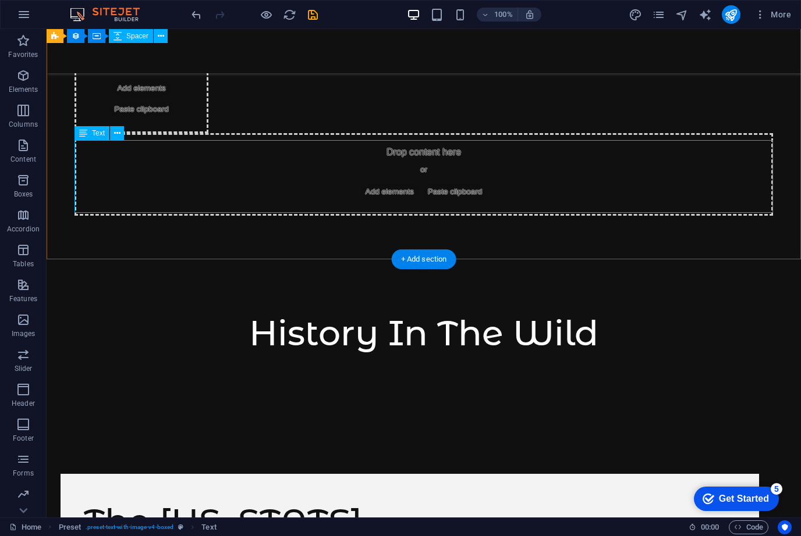
drag, startPoint x: 268, startPoint y: 158, endPoint x: 65, endPoint y: 165, distance: 203.7
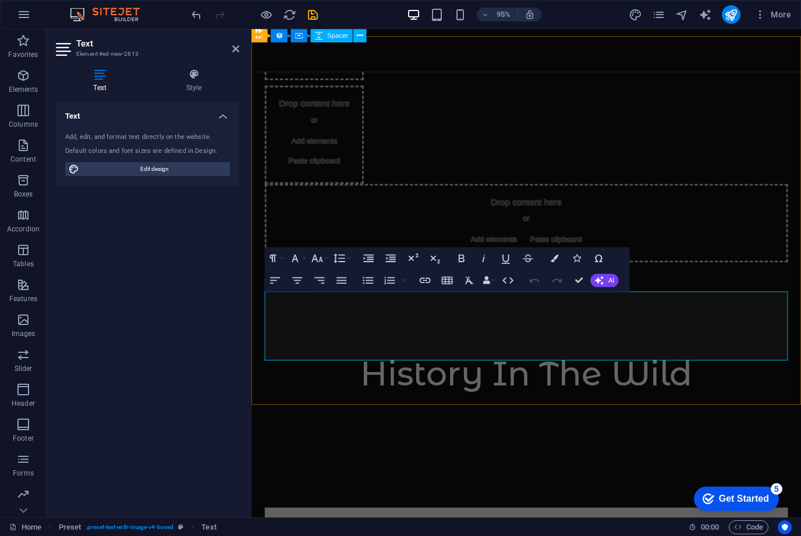
drag, startPoint x: 635, startPoint y: 370, endPoint x: 341, endPoint y: 316, distance: 298.7
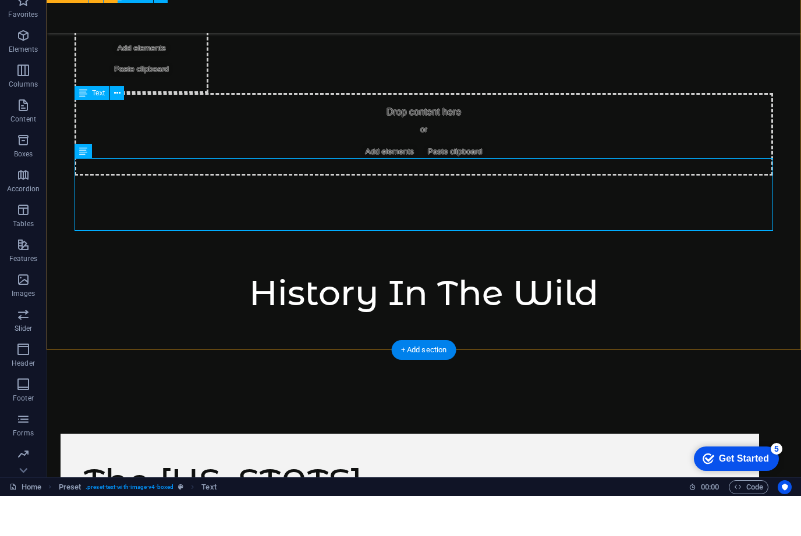
scroll to position [0, 0]
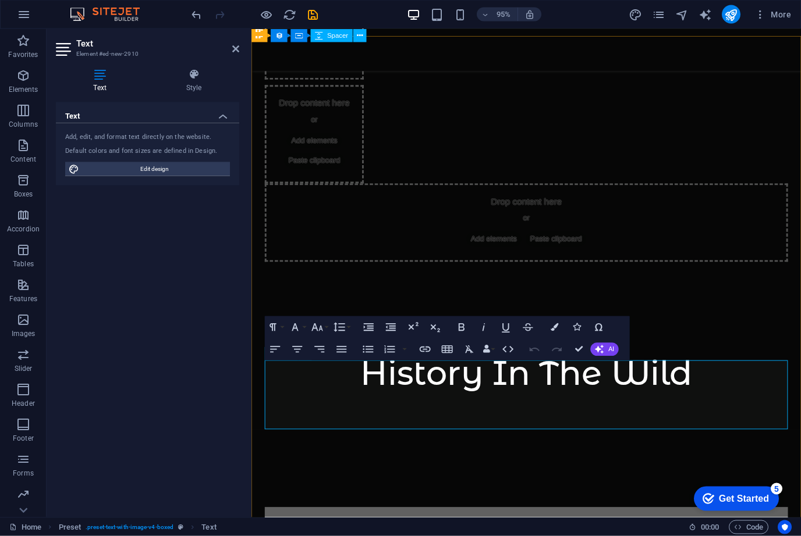
drag, startPoint x: 640, startPoint y: 446, endPoint x: 319, endPoint y: 392, distance: 325.7
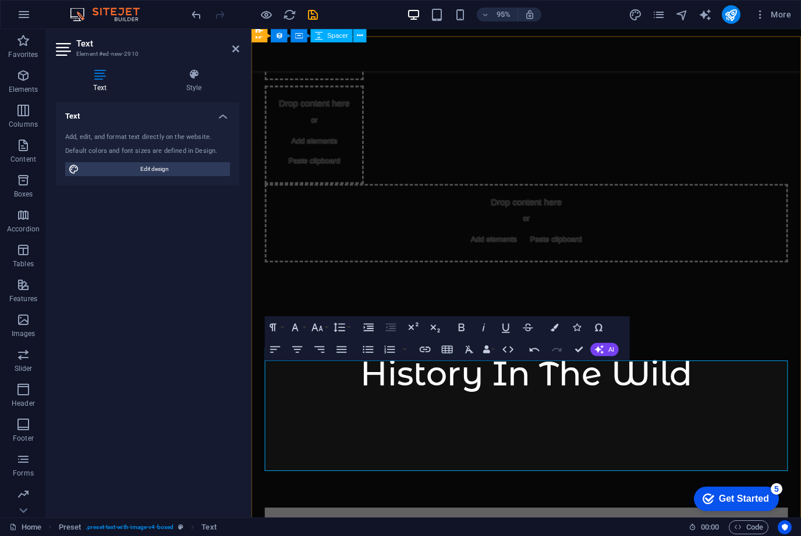
scroll to position [854, 0]
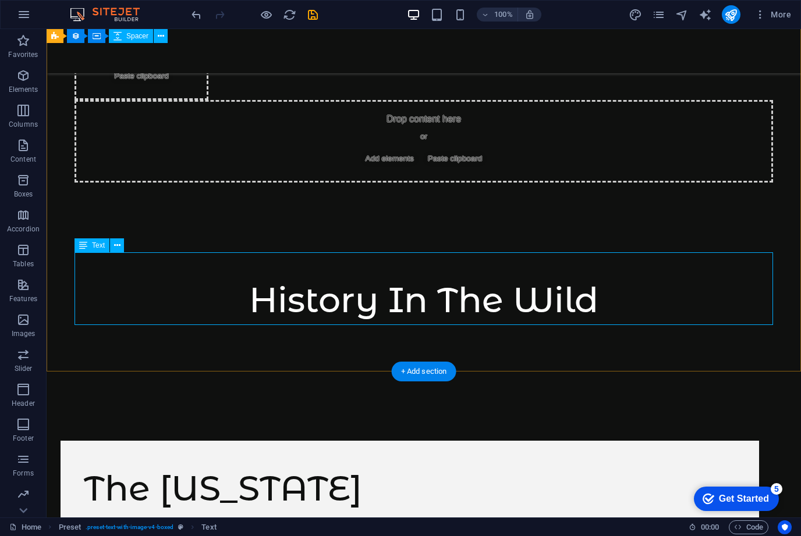
drag, startPoint x: 511, startPoint y: 319, endPoint x: 321, endPoint y: 334, distance: 191.4
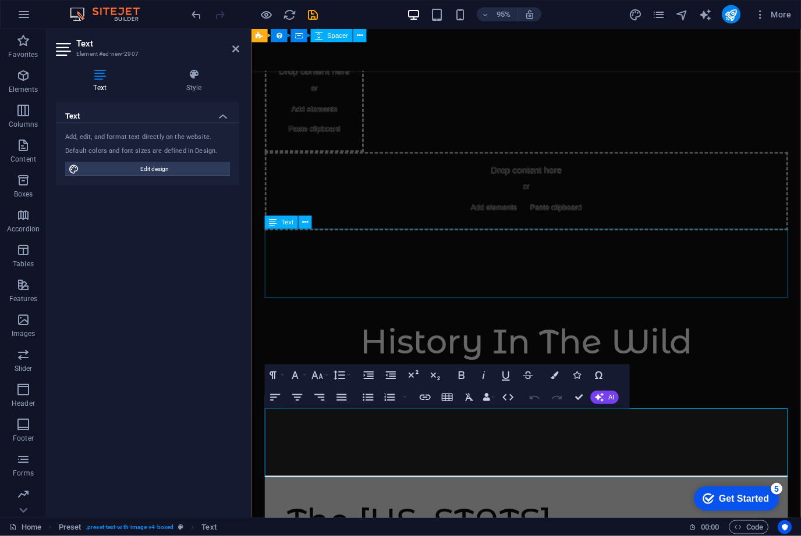
scroll to position [908, 0]
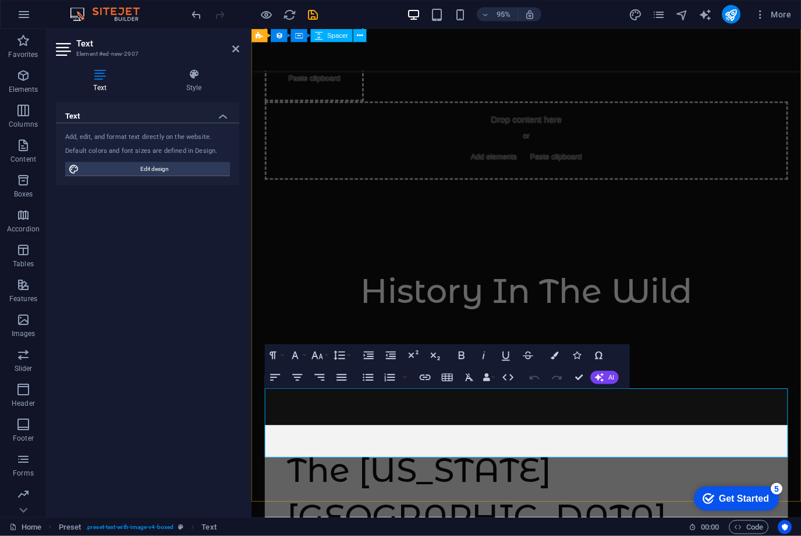
drag, startPoint x: 641, startPoint y: 471, endPoint x: 360, endPoint y: 407, distance: 288.2
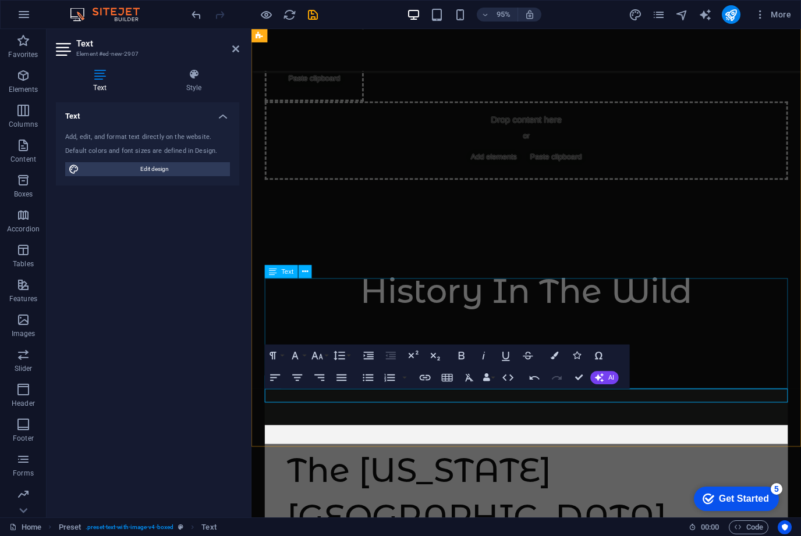
scroll to position [3253, 2]
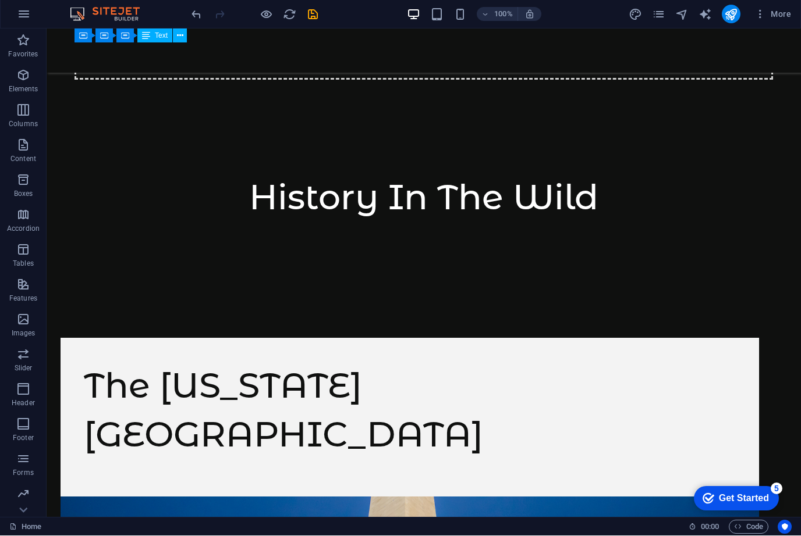
scroll to position [913, 0]
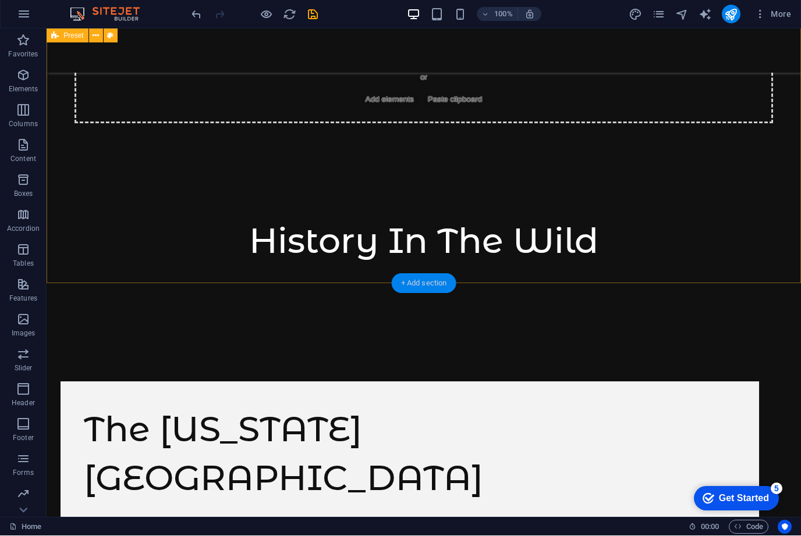
click at [414, 285] on div "+ Add section" at bounding box center [424, 284] width 65 height 20
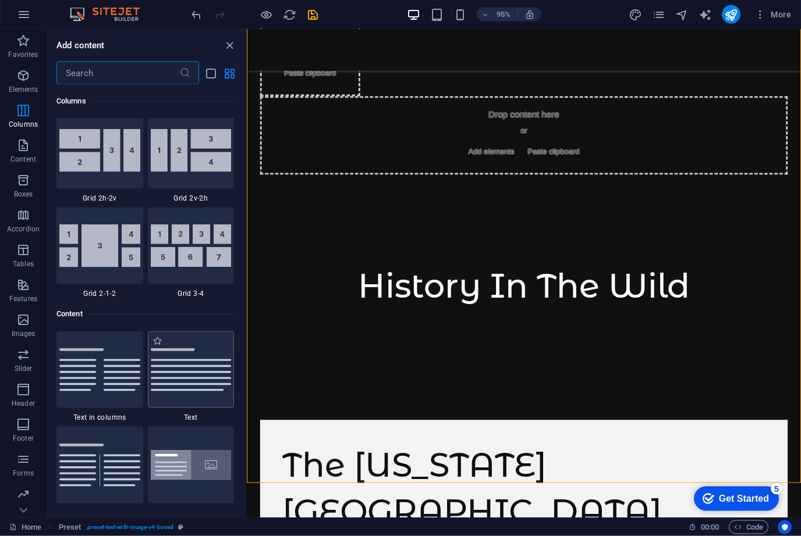
scroll to position [1819, 0]
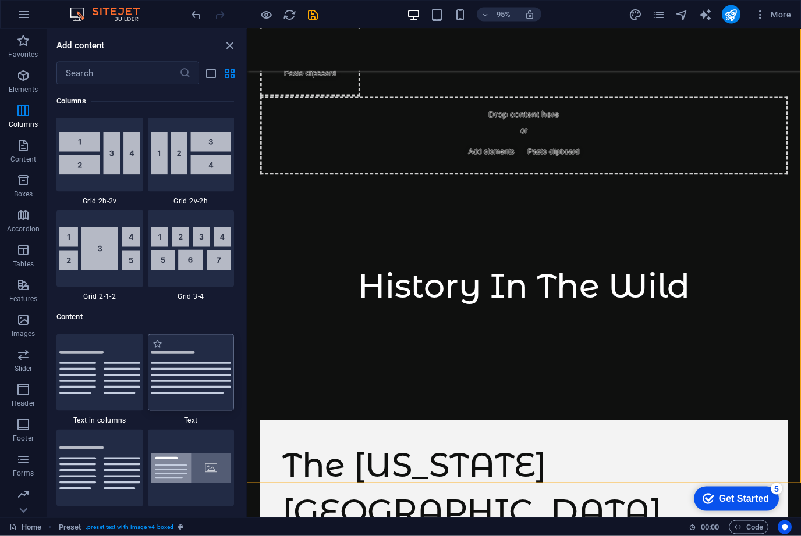
click at [187, 379] on img at bounding box center [191, 372] width 81 height 43
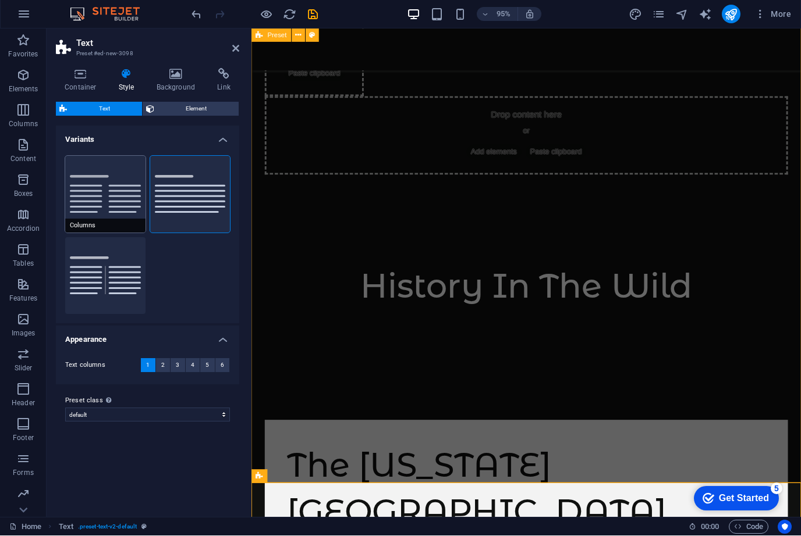
click at [99, 202] on button "Columns" at bounding box center [105, 194] width 80 height 77
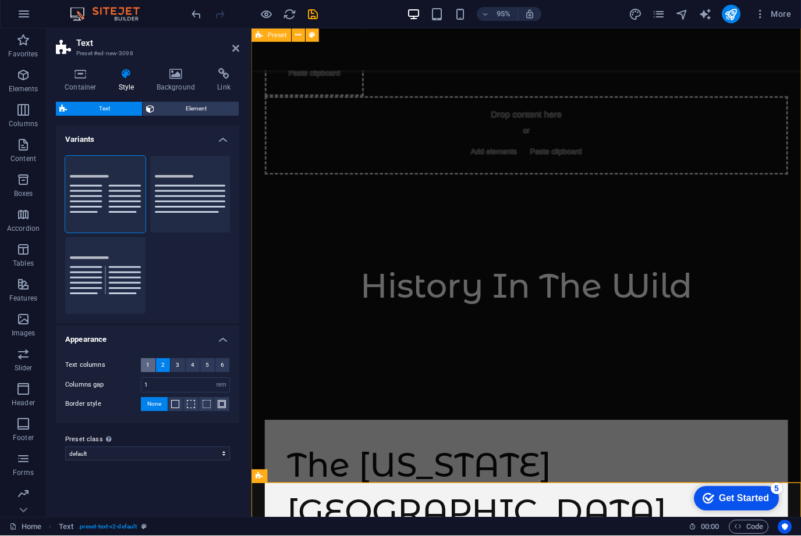
click at [146, 361] on span "1" at bounding box center [147, 366] width 3 height 14
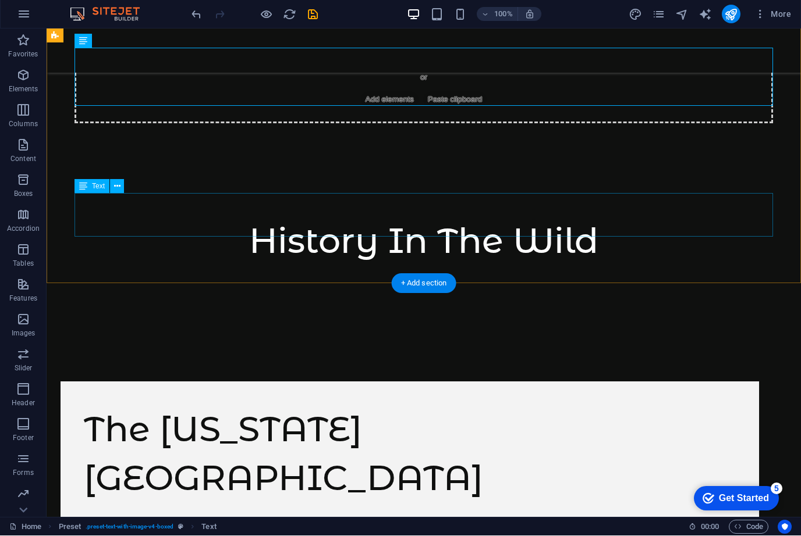
scroll to position [906, 0]
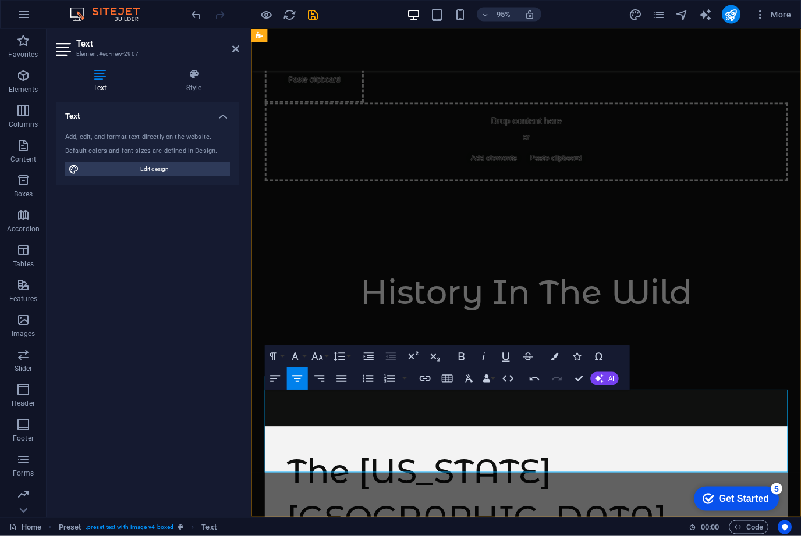
click at [460, 361] on icon "button" at bounding box center [461, 356] width 13 height 13
click at [502, 360] on icon "button" at bounding box center [505, 356] width 13 height 13
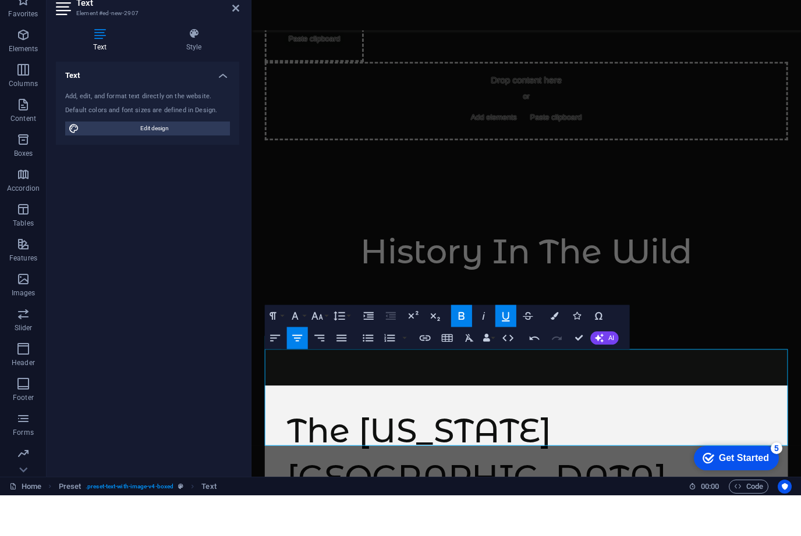
scroll to position [1, 0]
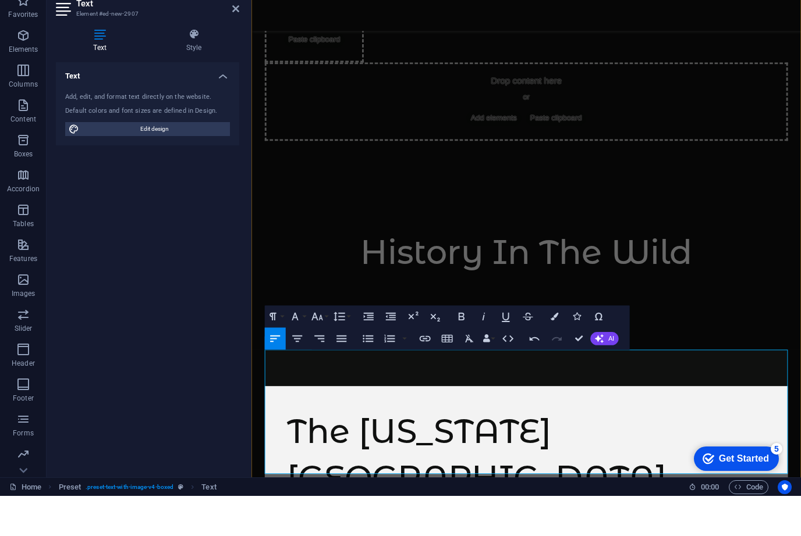
click at [555, 353] on icon "button" at bounding box center [554, 357] width 8 height 8
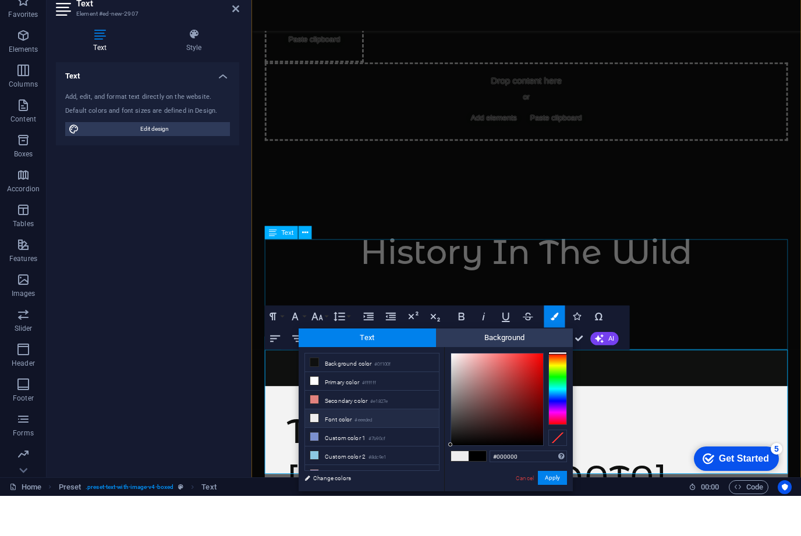
click at [461, 492] on span at bounding box center [459, 497] width 17 height 10
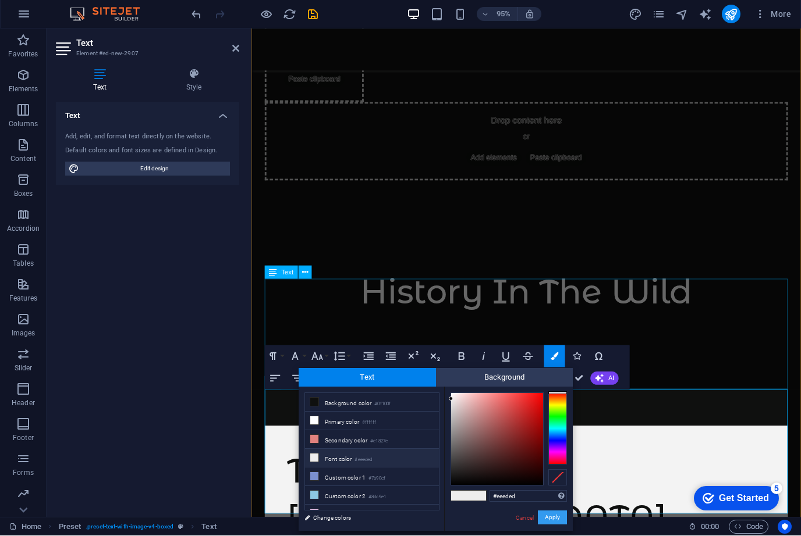
click at [557, 521] on button "Apply" at bounding box center [552, 518] width 29 height 14
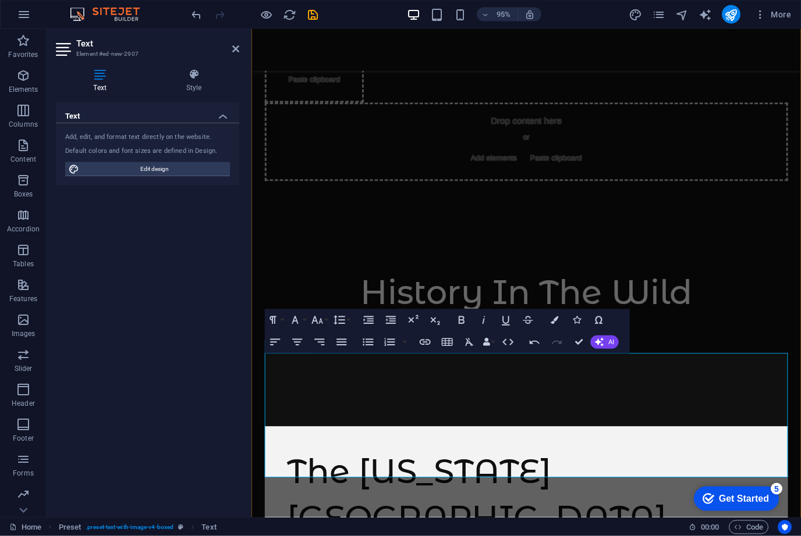
scroll to position [945, 0]
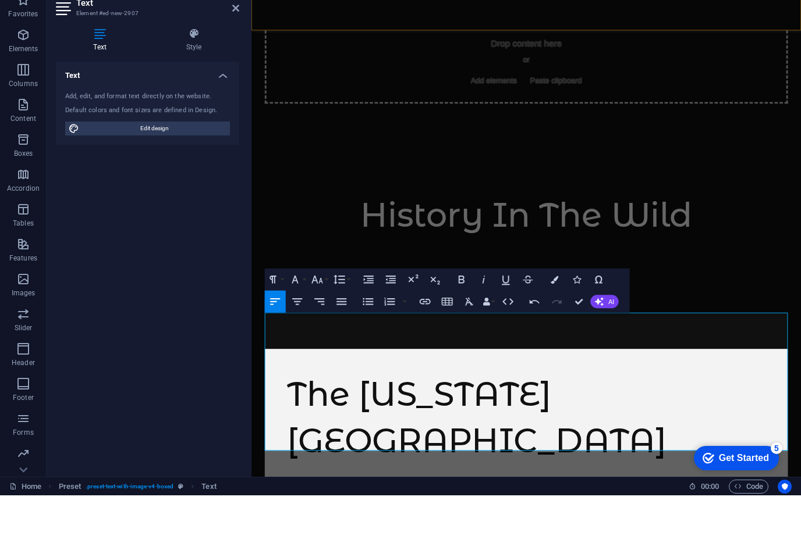
scroll to position [1, 0]
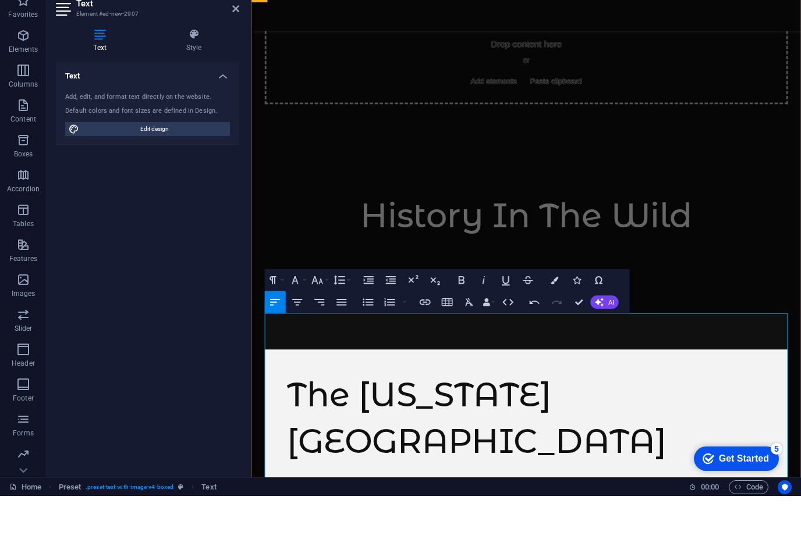
click at [555, 316] on icon "button" at bounding box center [554, 320] width 8 height 8
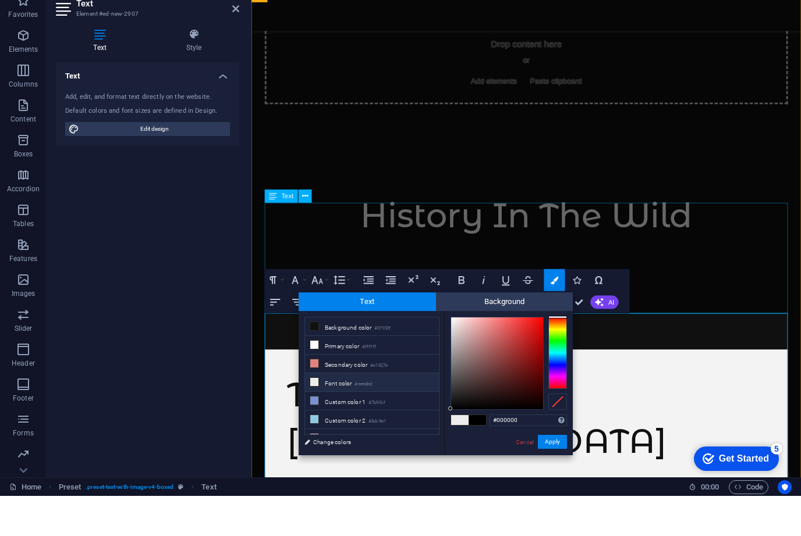
click at [462, 456] on span at bounding box center [459, 461] width 17 height 10
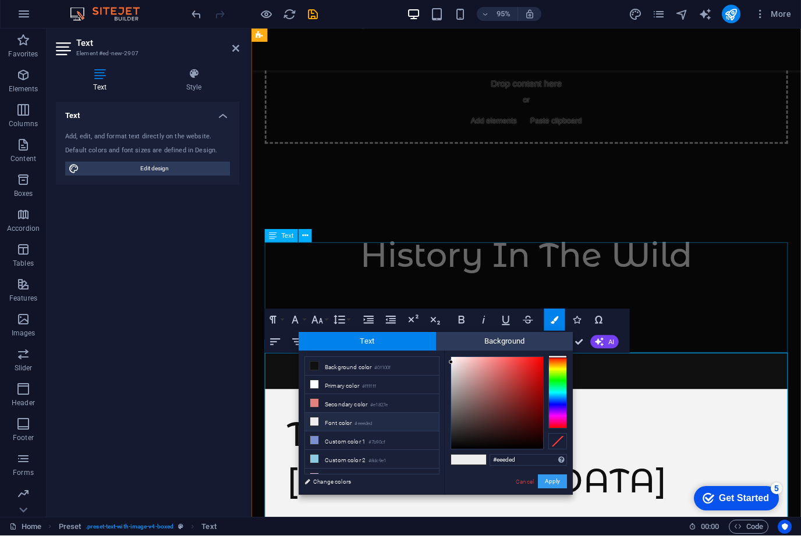
click at [557, 483] on button "Apply" at bounding box center [552, 482] width 29 height 14
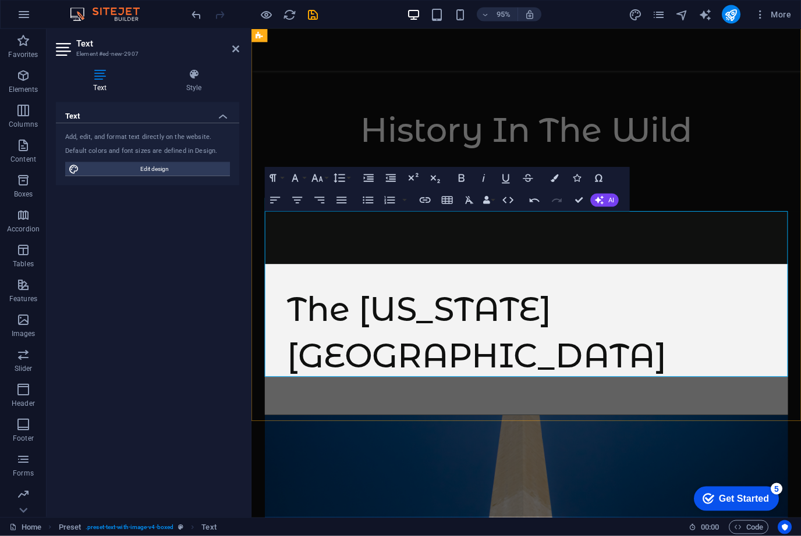
scroll to position [1094, 0]
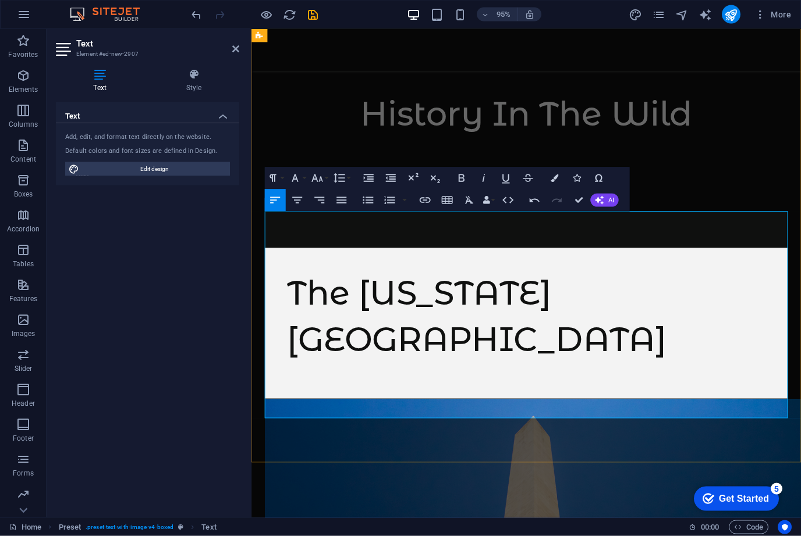
click at [557, 182] on icon "button" at bounding box center [554, 179] width 8 height 8
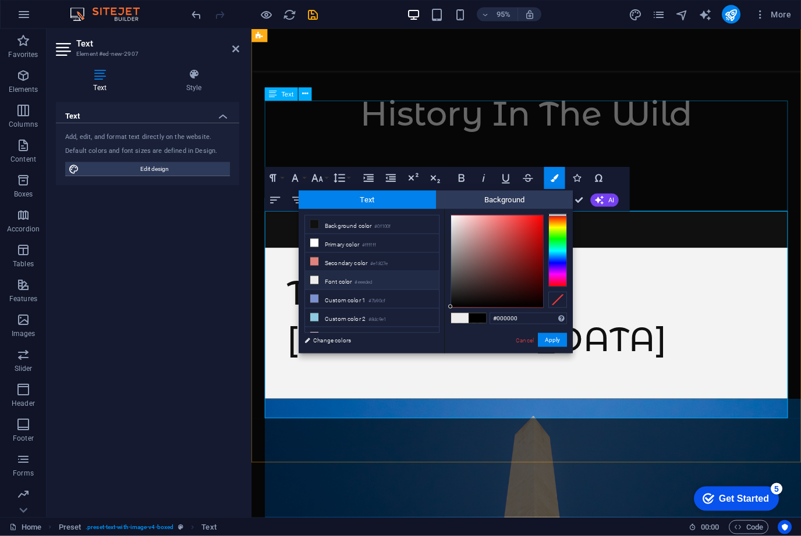
click at [461, 323] on div at bounding box center [468, 318] width 36 height 11
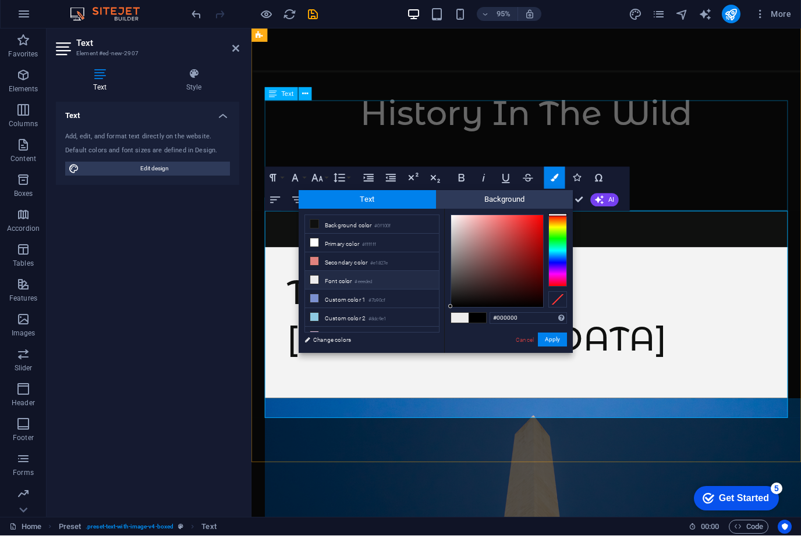
click at [460, 318] on span at bounding box center [459, 319] width 17 height 10
type input "#eeeded"
click at [555, 338] on button "Apply" at bounding box center [552, 340] width 29 height 14
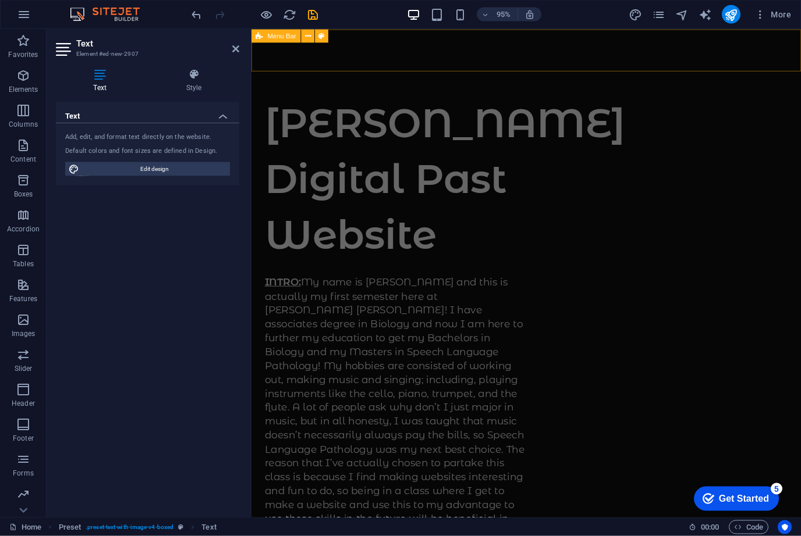
scroll to position [0, 0]
click at [314, 20] on icon "save" at bounding box center [312, 14] width 13 height 13
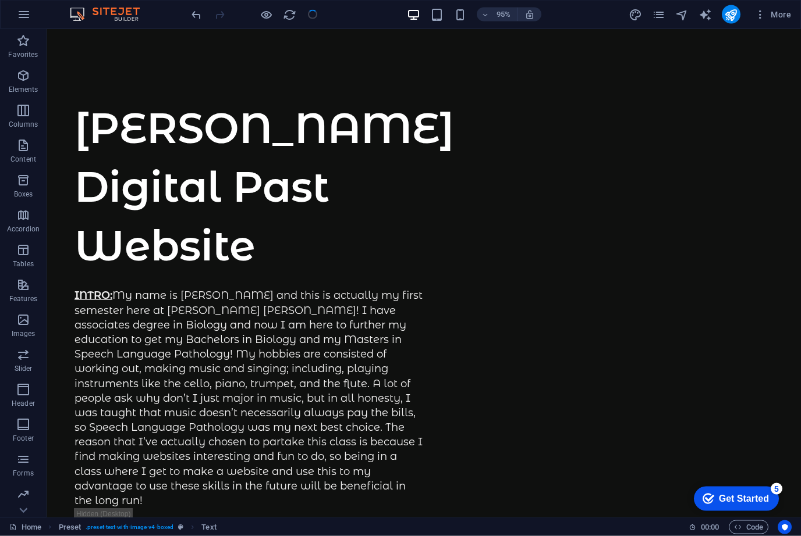
scroll to position [920, 0]
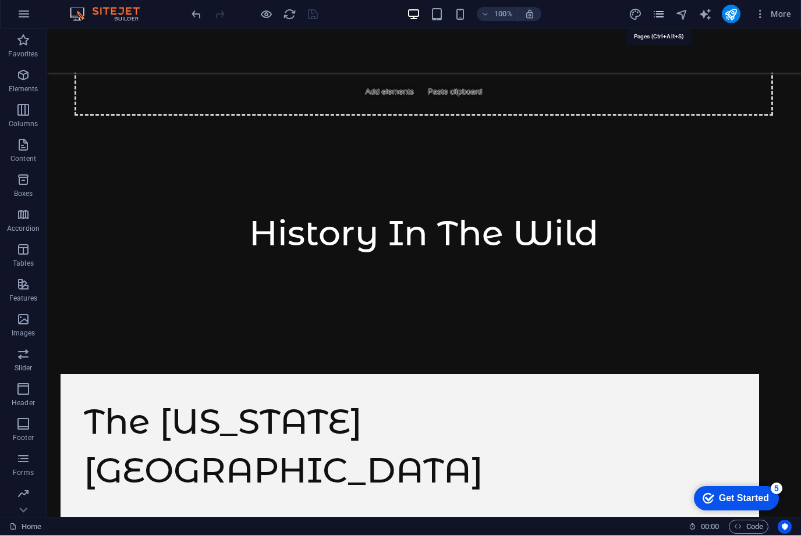
click at [661, 17] on icon "pages" at bounding box center [658, 14] width 13 height 13
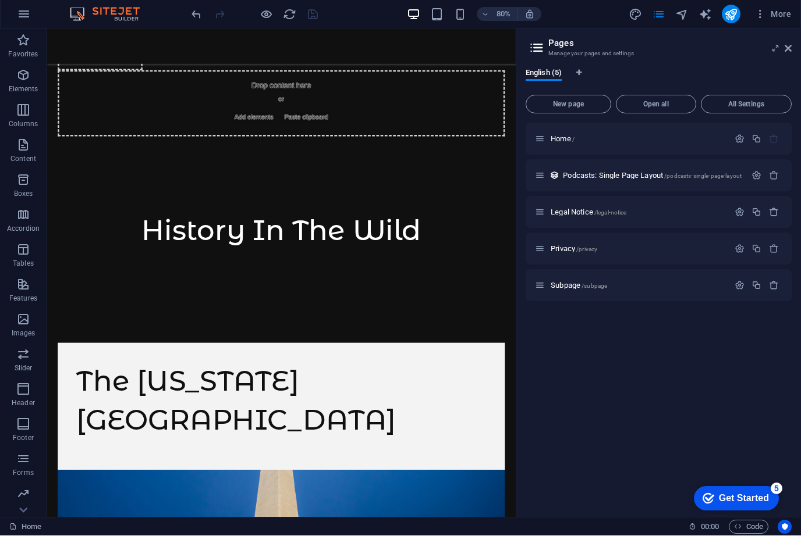
scroll to position [940, 0]
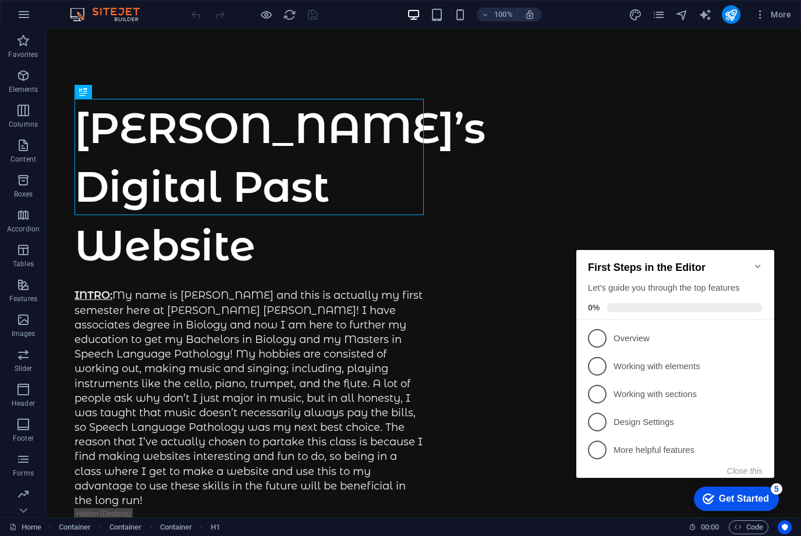
click at [757, 262] on icon "Minimize checklist" at bounding box center [757, 266] width 9 height 9
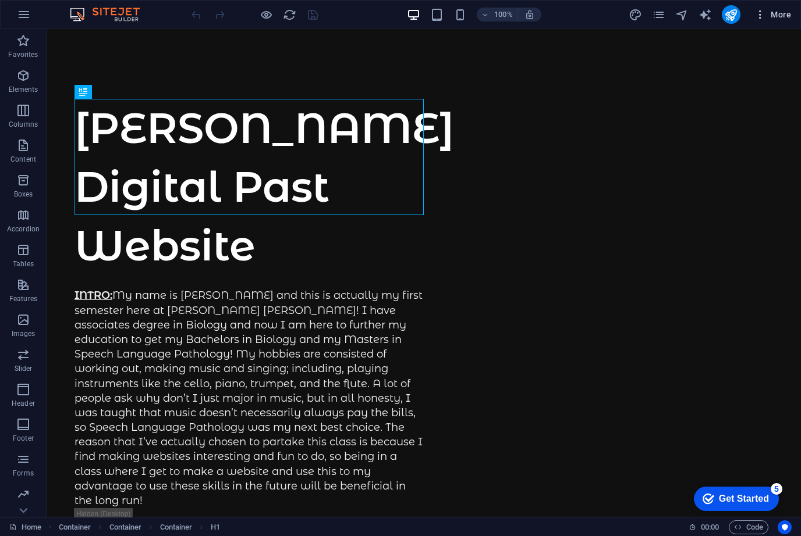
click at [772, 9] on span "More" at bounding box center [772, 15] width 37 height 12
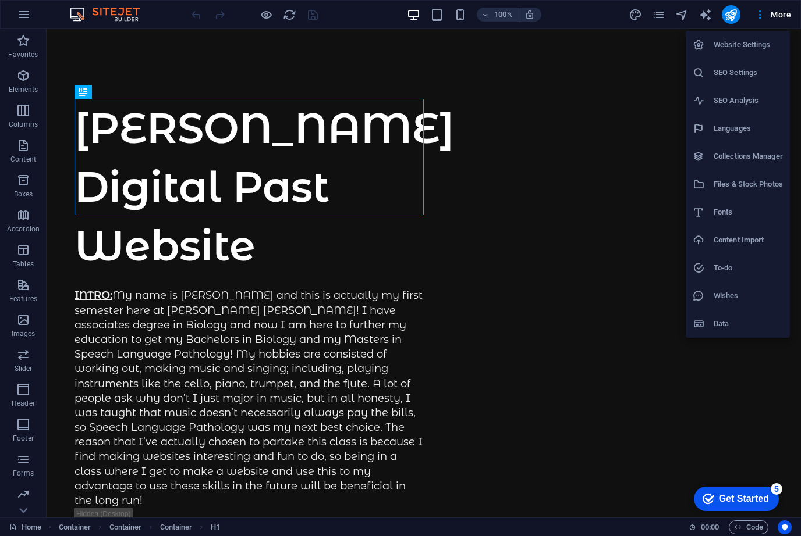
click at [721, 45] on h6 "Website Settings" at bounding box center [747, 45] width 69 height 14
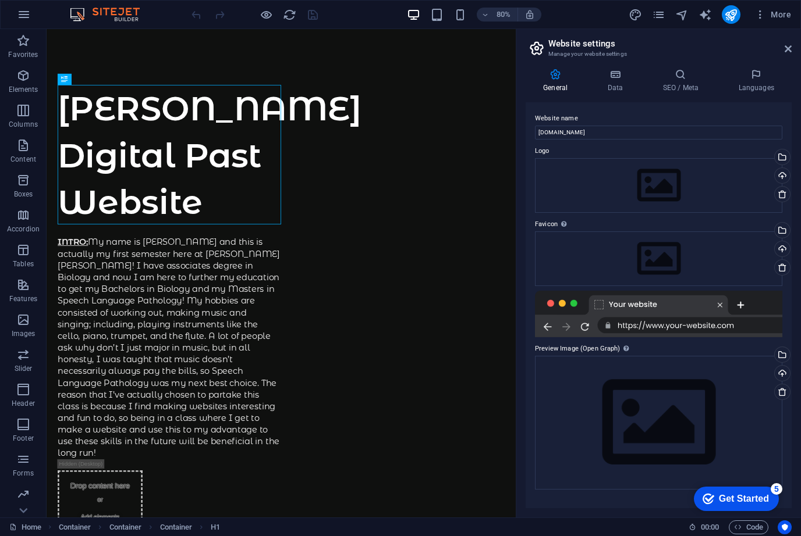
click at [686, 325] on div at bounding box center [658, 314] width 247 height 47
click at [596, 128] on input "[DOMAIN_NAME]" at bounding box center [658, 133] width 247 height 14
click at [620, 84] on h4 "Data" at bounding box center [616, 81] width 55 height 24
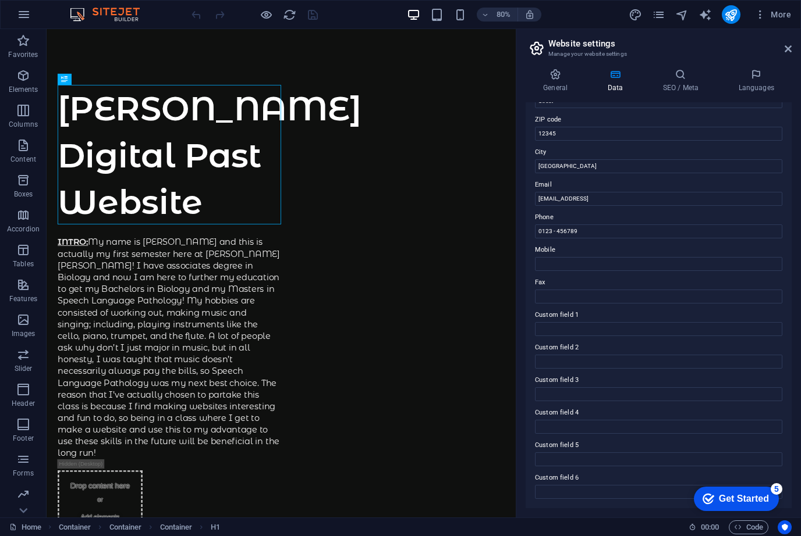
scroll to position [152, 0]
click at [549, 81] on h4 "General" at bounding box center [557, 81] width 64 height 24
